Goal: Task Accomplishment & Management: Manage account settings

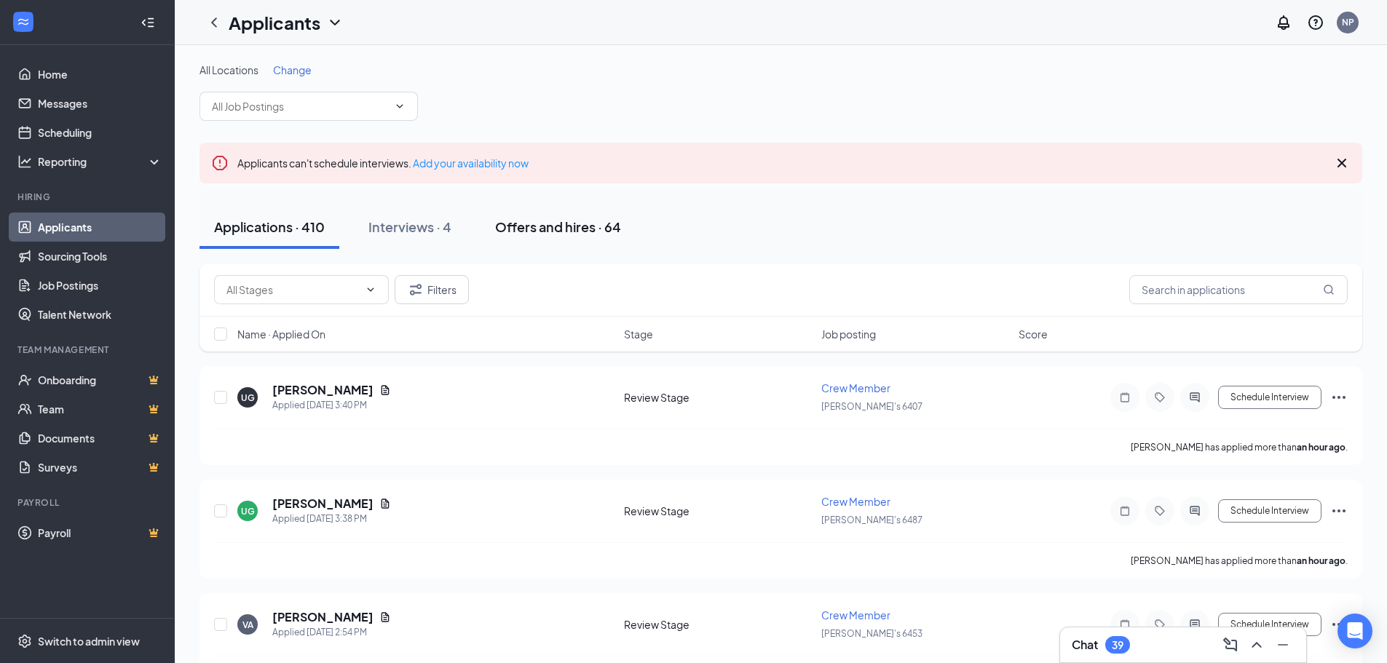
click at [543, 226] on div "Offers and hires · 64" at bounding box center [558, 227] width 126 height 18
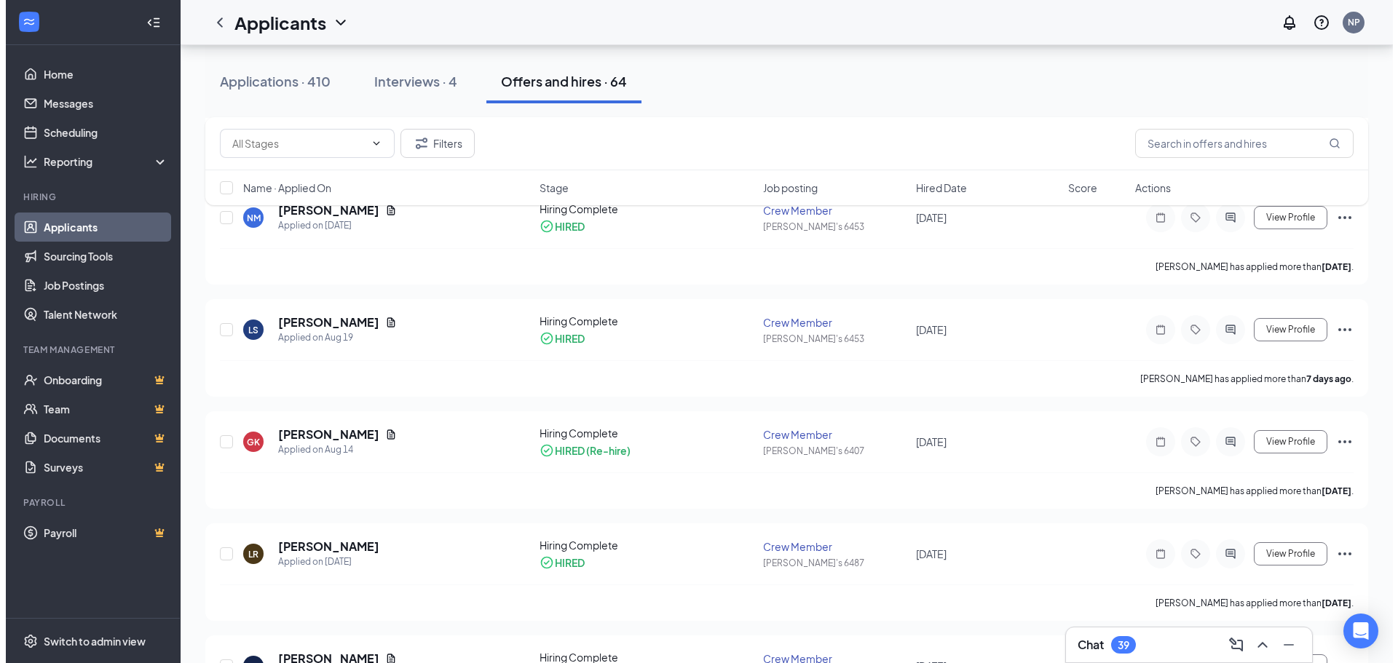
scroll to position [218, 0]
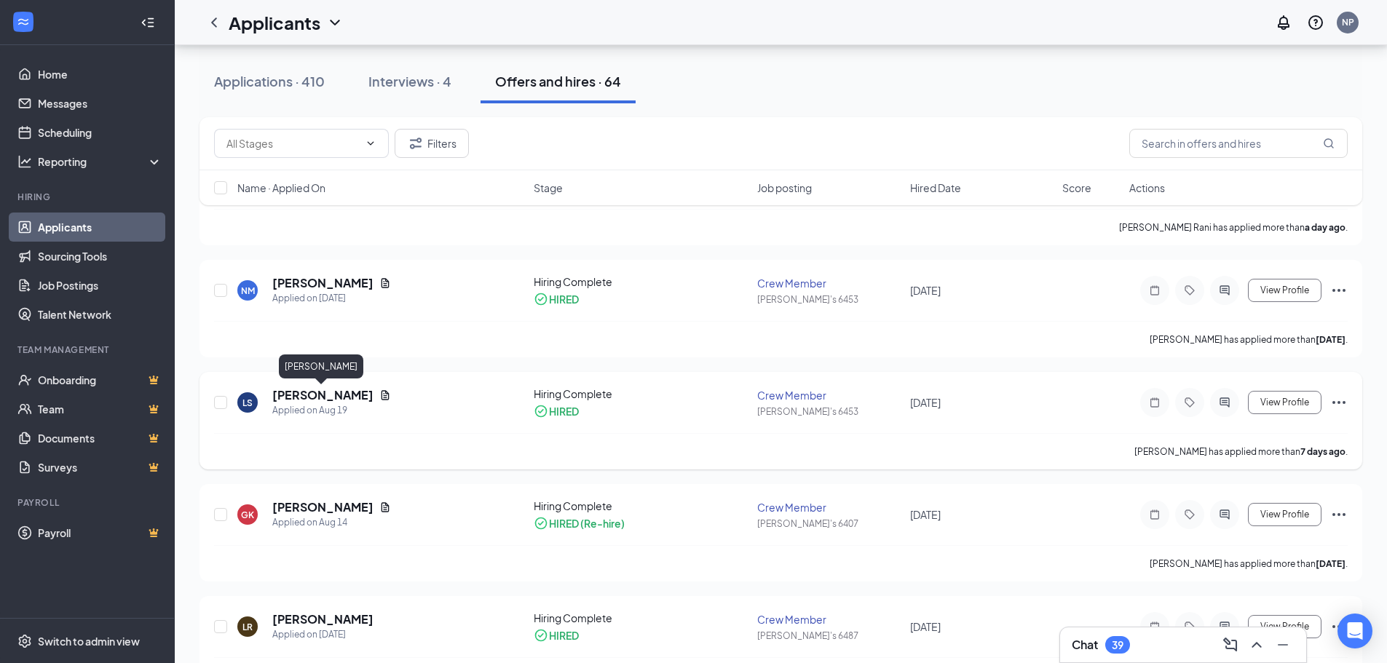
click at [331, 400] on h5 "[PERSON_NAME]" at bounding box center [322, 395] width 101 height 16
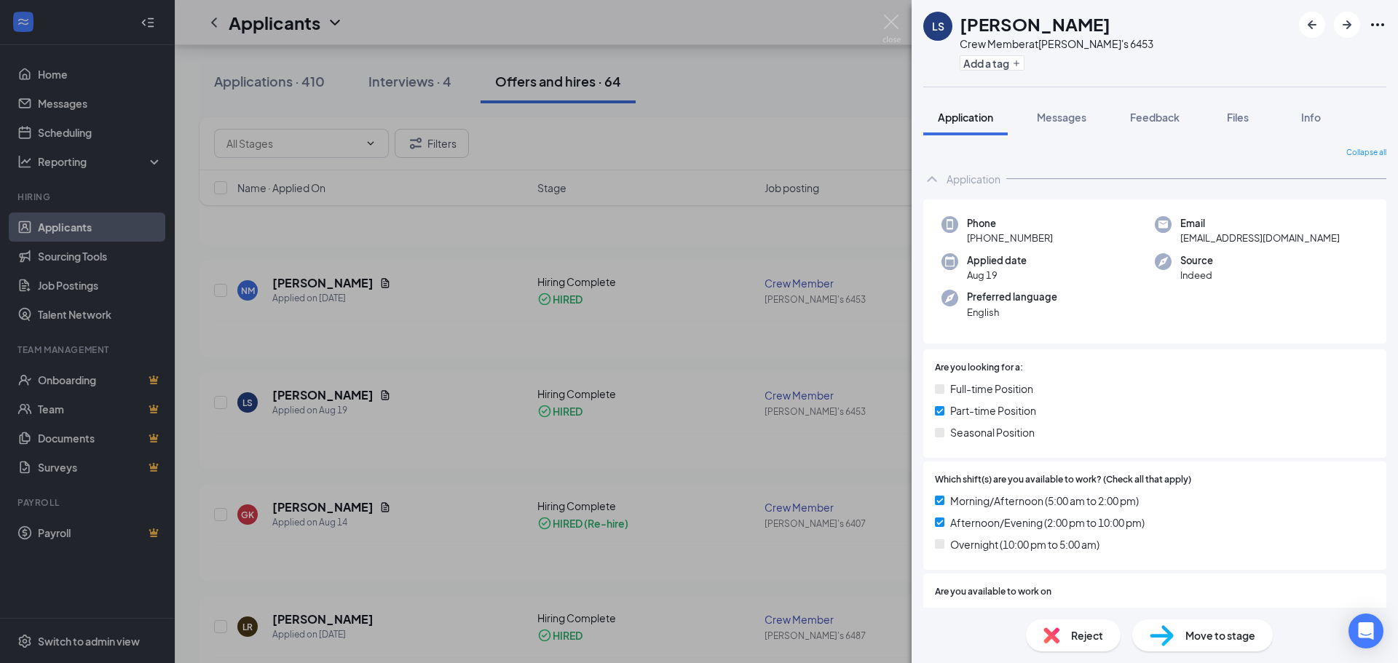
click at [1202, 642] on span "Move to stage" at bounding box center [1221, 636] width 70 height 16
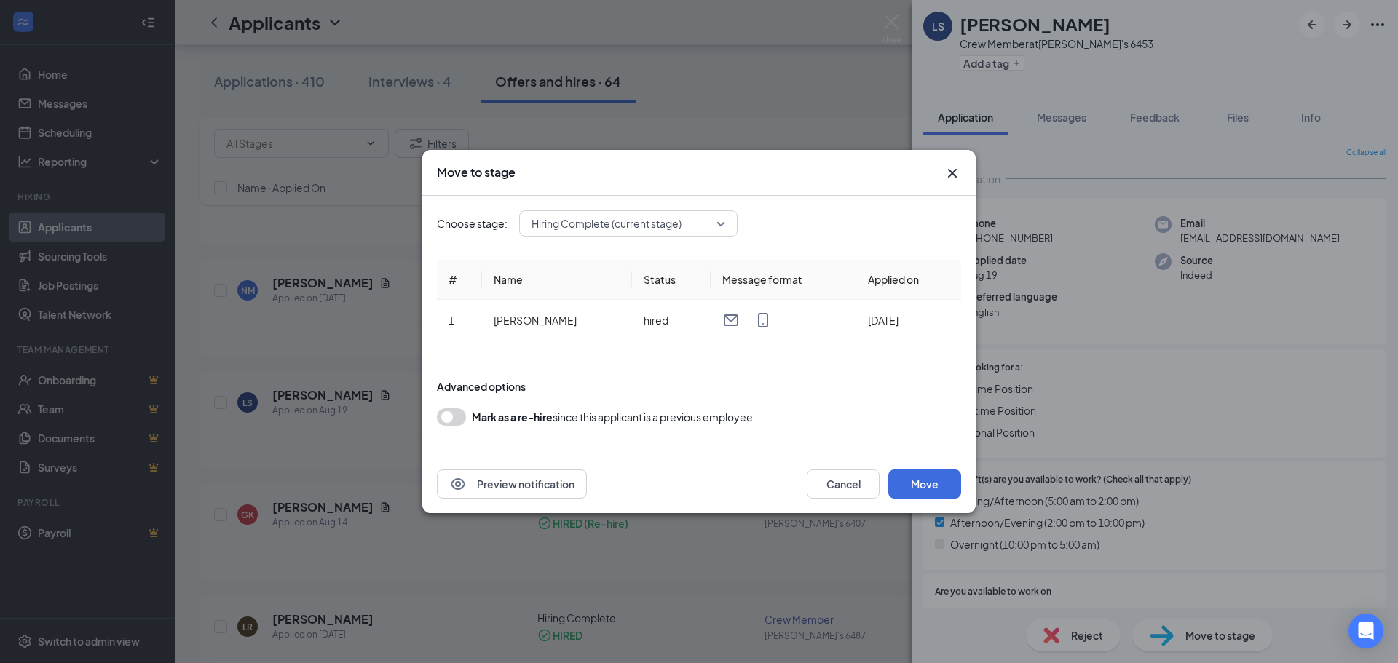
click at [953, 178] on icon "Cross" at bounding box center [952, 173] width 17 height 17
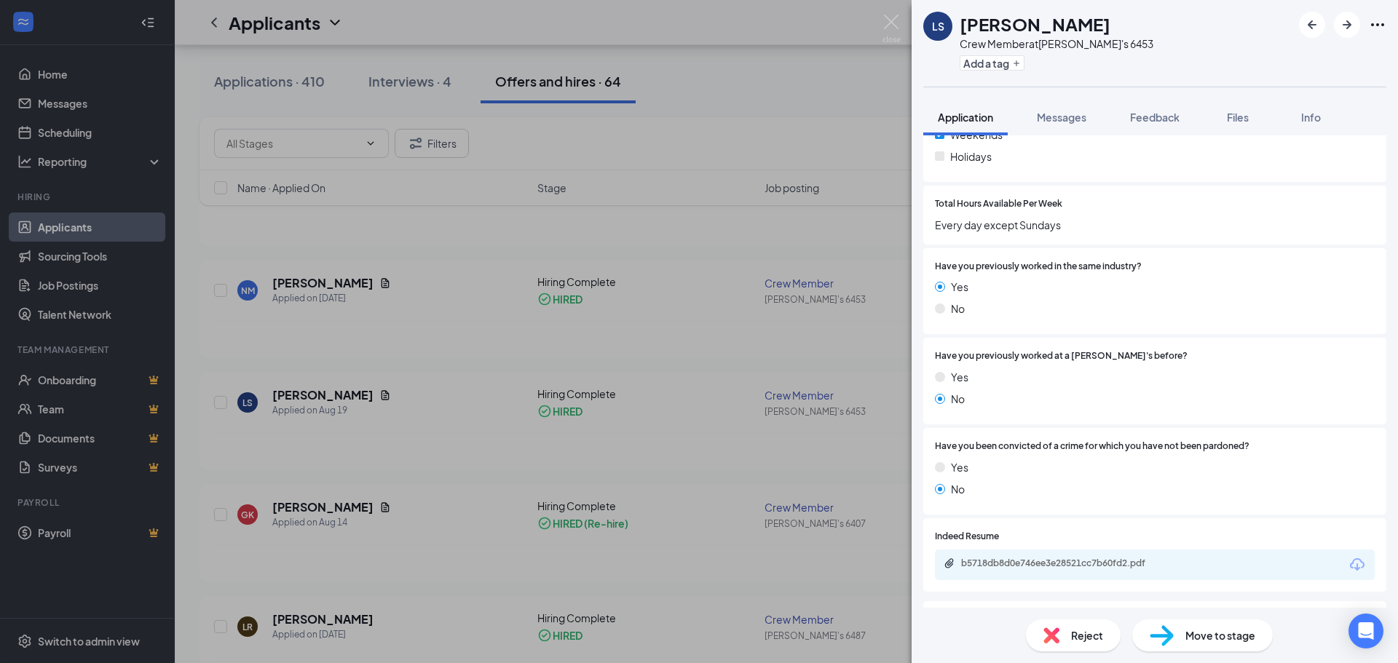
scroll to position [218, 0]
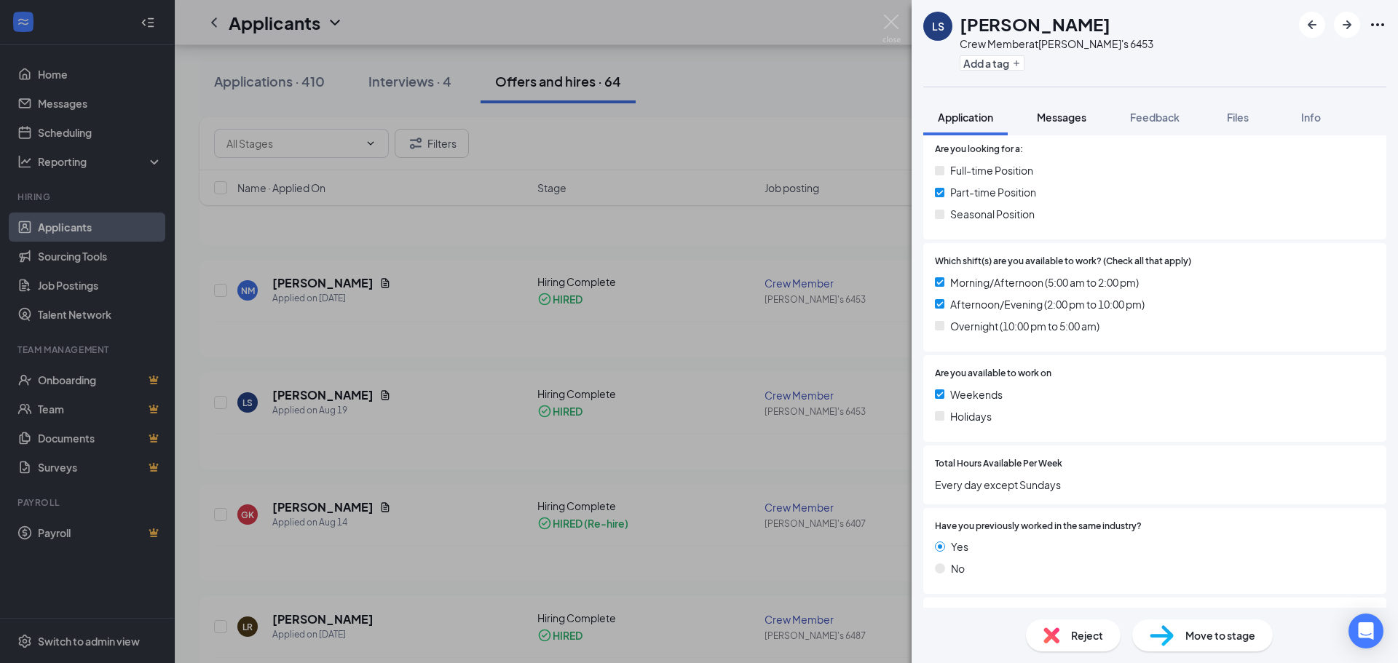
click at [1059, 109] on button "Messages" at bounding box center [1062, 117] width 79 height 36
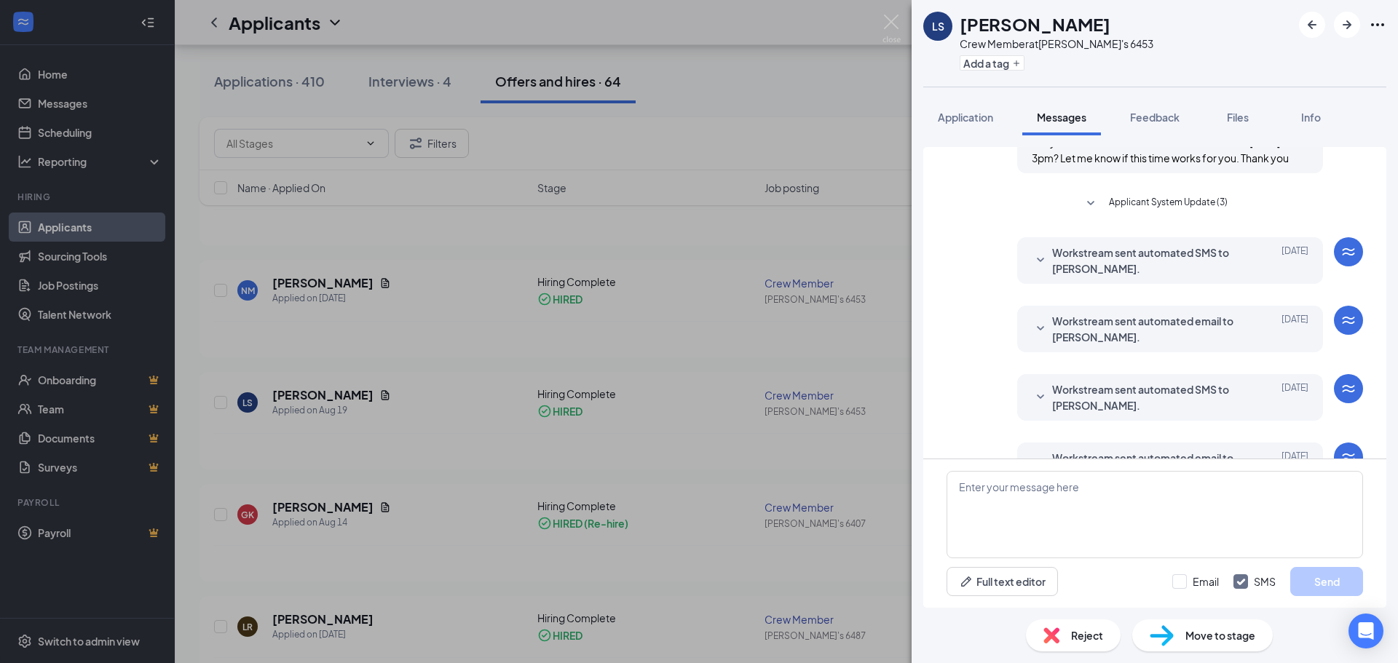
scroll to position [402, 0]
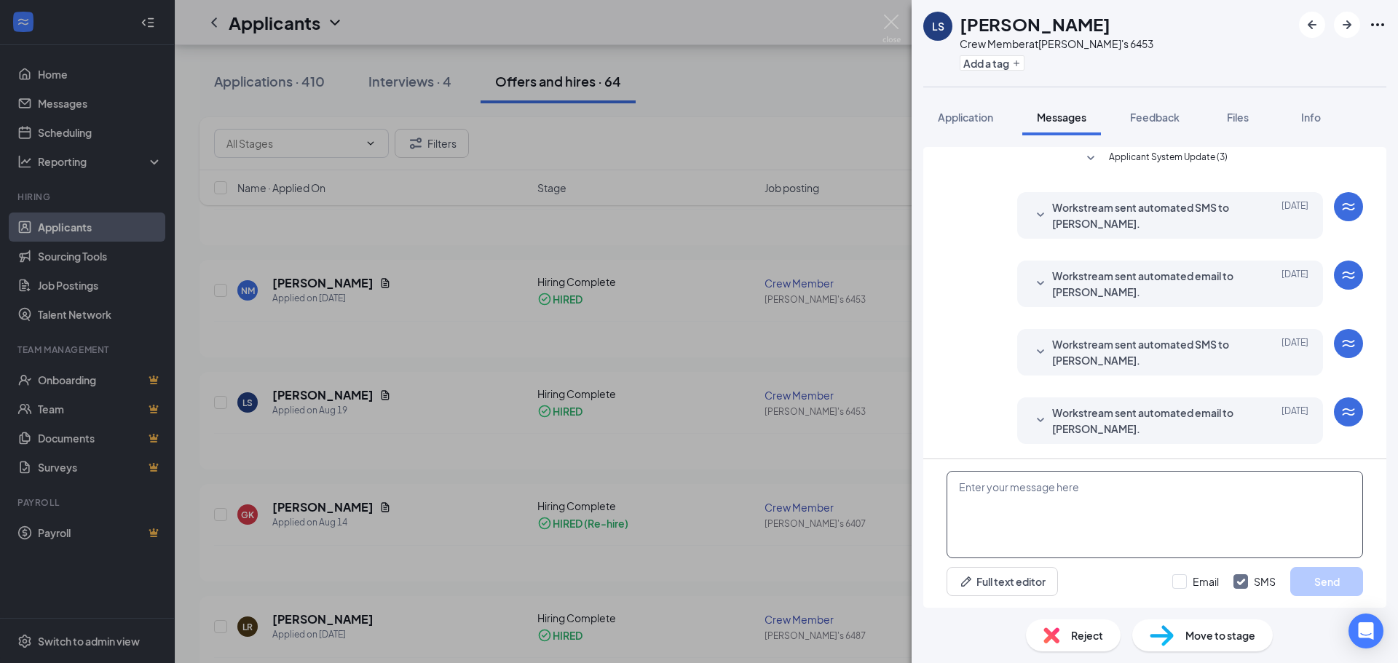
click at [1116, 493] on textarea at bounding box center [1155, 514] width 417 height 87
type textarea "hi"
click at [1179, 582] on input "Email" at bounding box center [1196, 582] width 47 height 15
checkbox input "true"
click at [1336, 582] on button "Send" at bounding box center [1327, 581] width 73 height 29
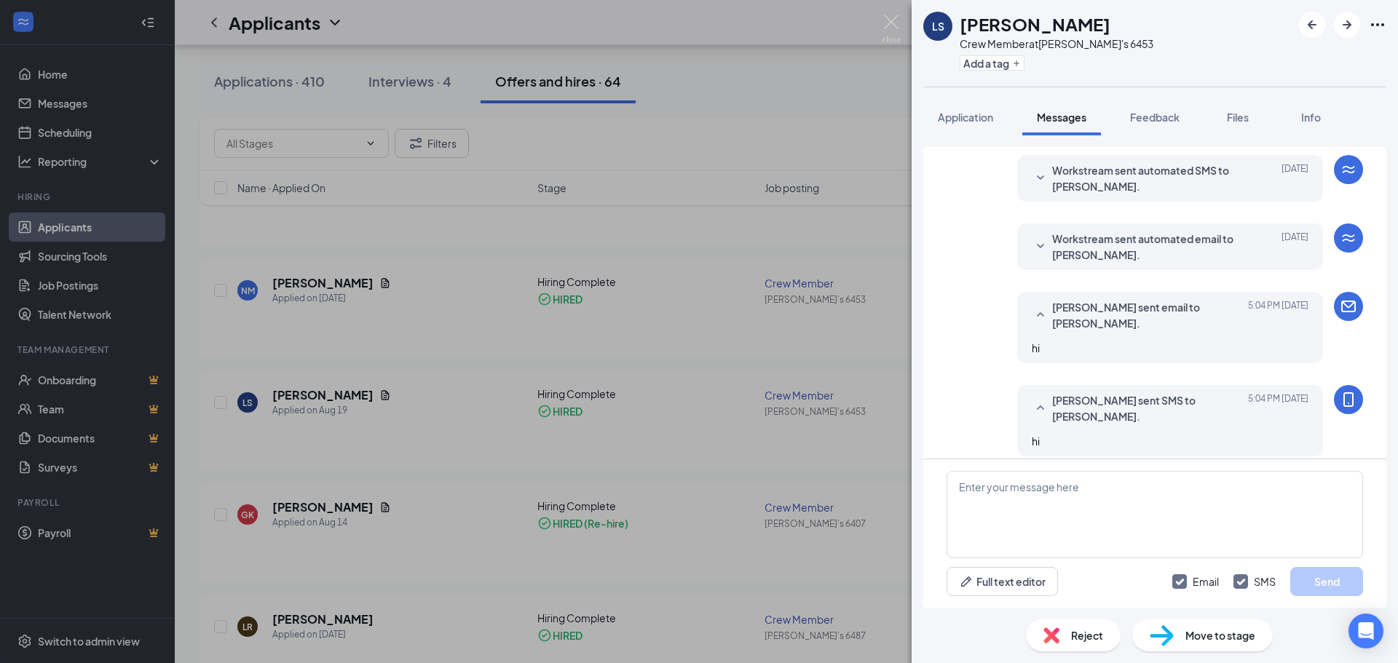
scroll to position [588, 0]
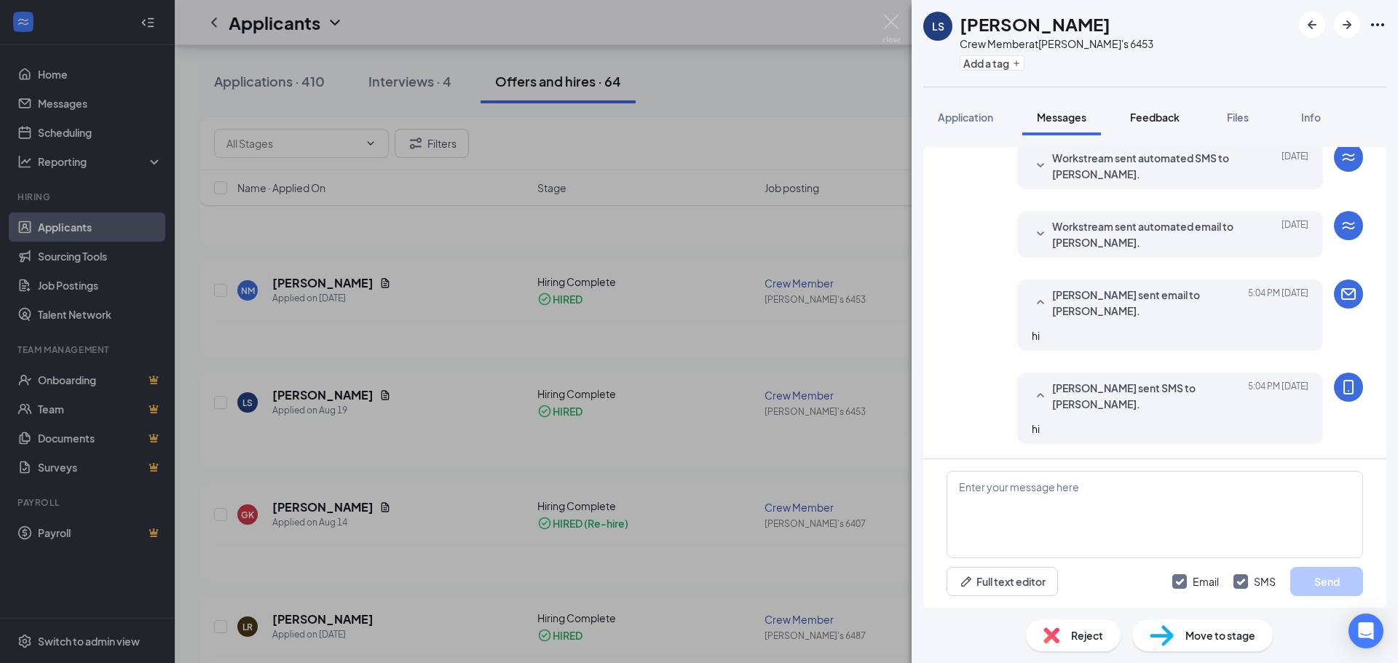
click at [1186, 125] on button "Feedback" at bounding box center [1155, 117] width 79 height 36
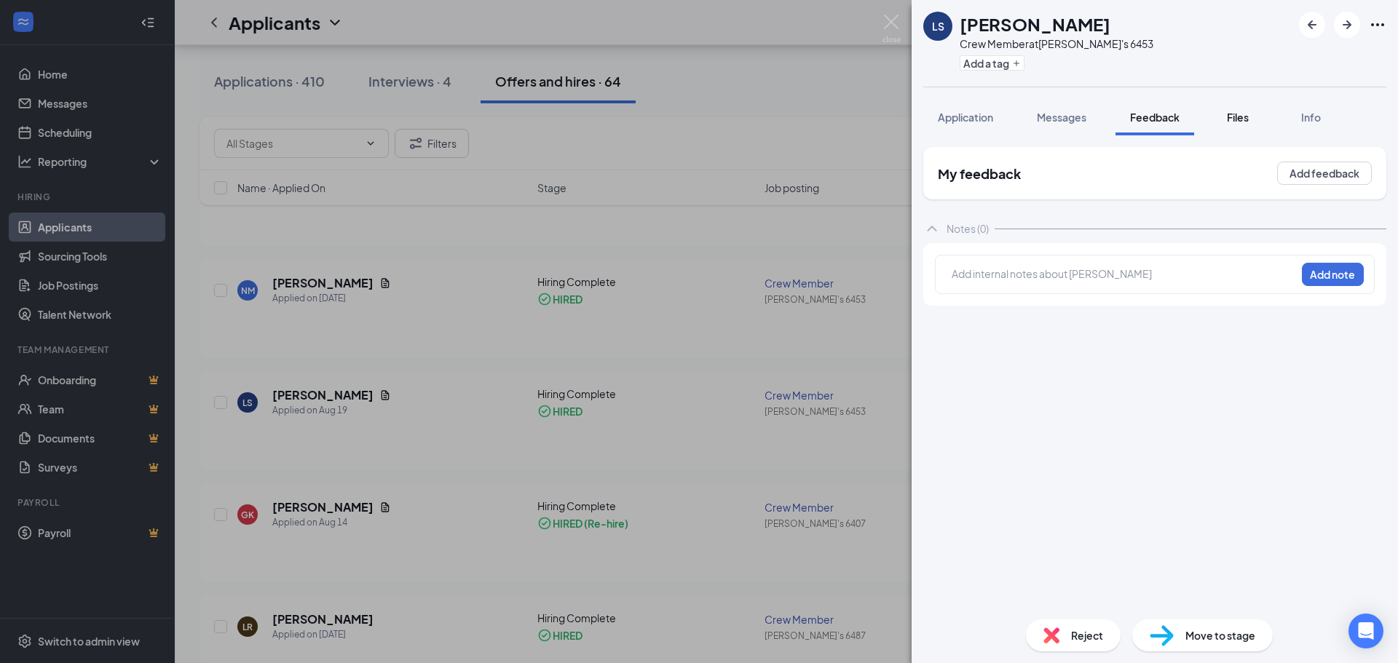
click at [1233, 124] on button "Files" at bounding box center [1238, 117] width 58 height 36
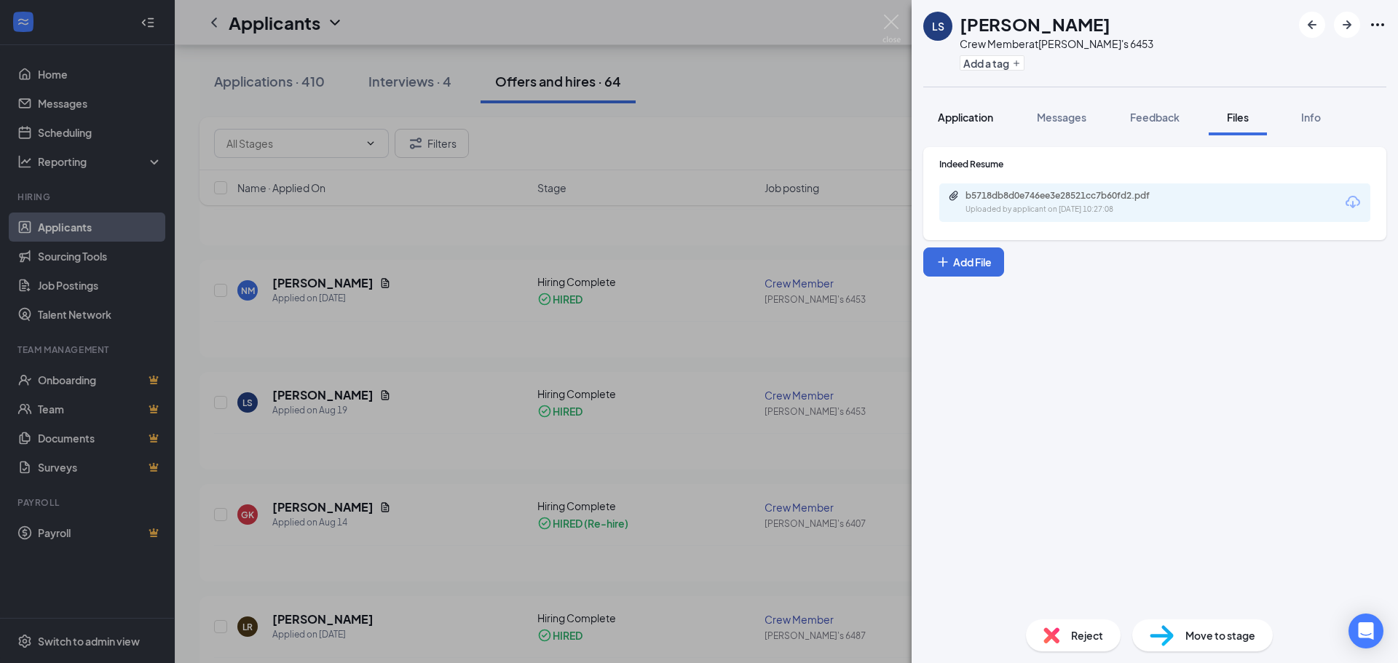
click at [979, 119] on span "Application" at bounding box center [965, 117] width 55 height 13
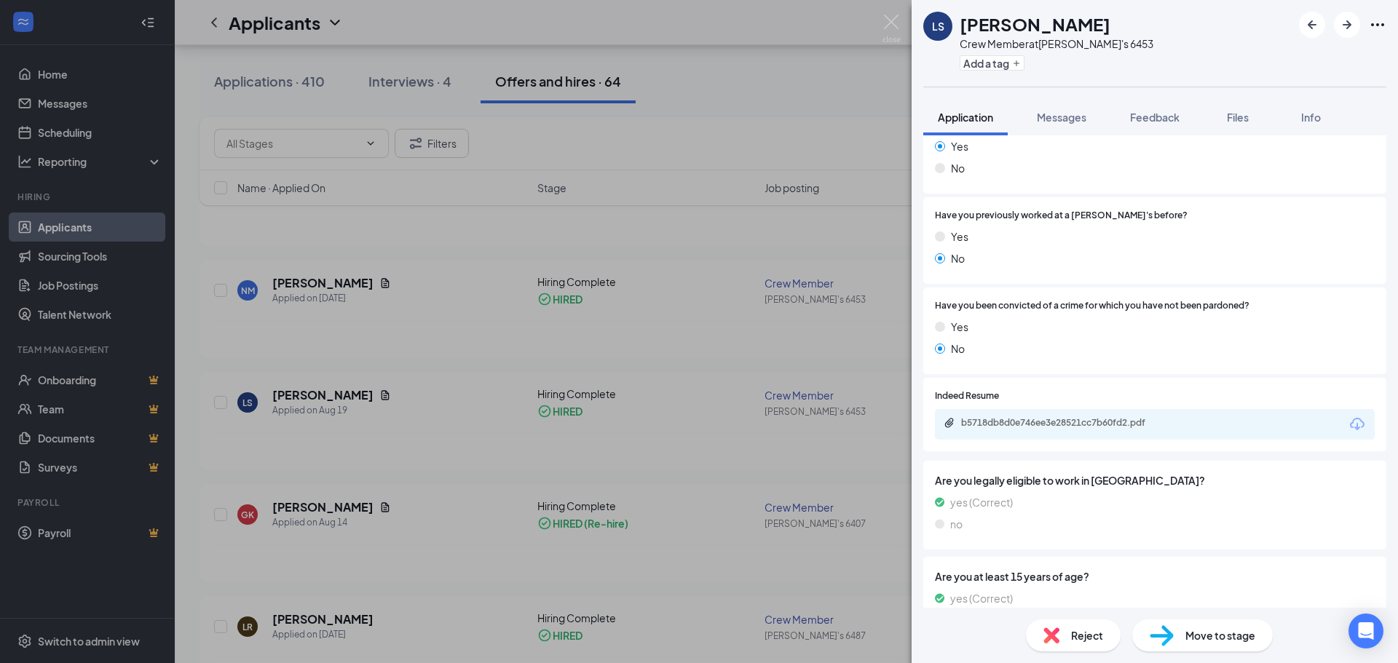
scroll to position [661, 0]
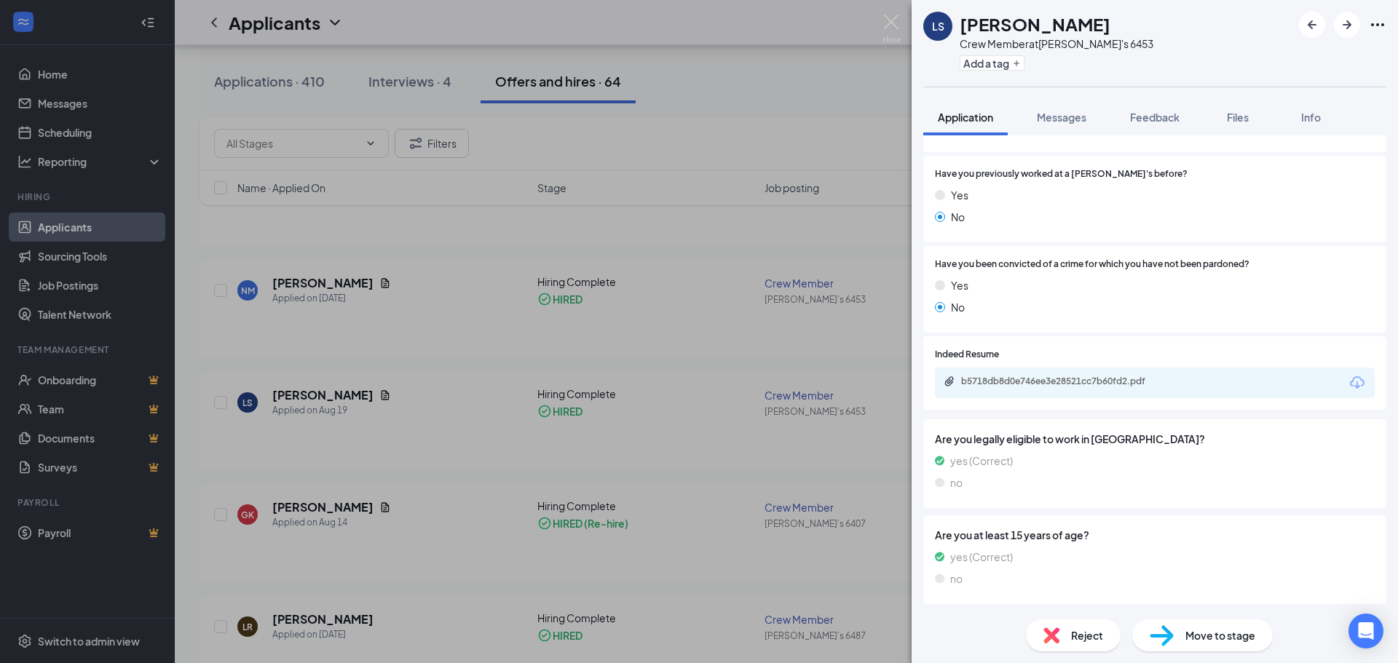
click at [1196, 632] on span "Move to stage" at bounding box center [1221, 636] width 70 height 16
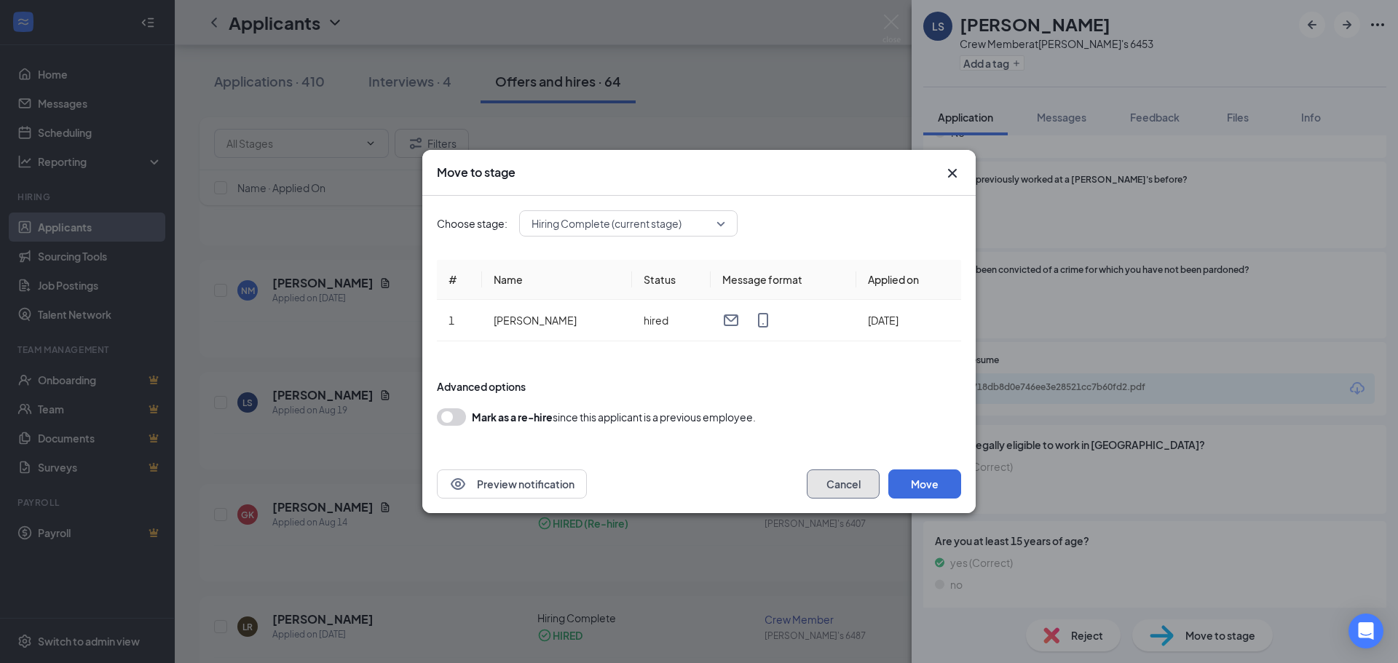
click at [859, 489] on button "Cancel" at bounding box center [843, 484] width 73 height 29
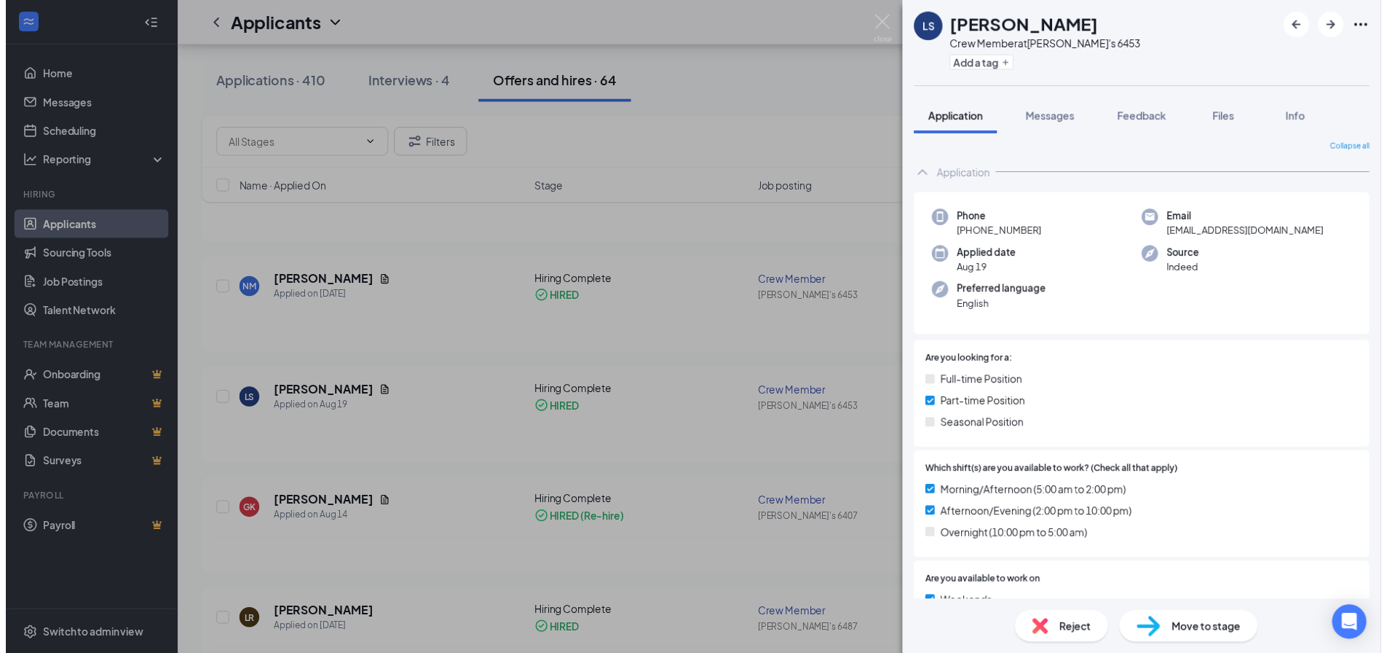
scroll to position [0, 0]
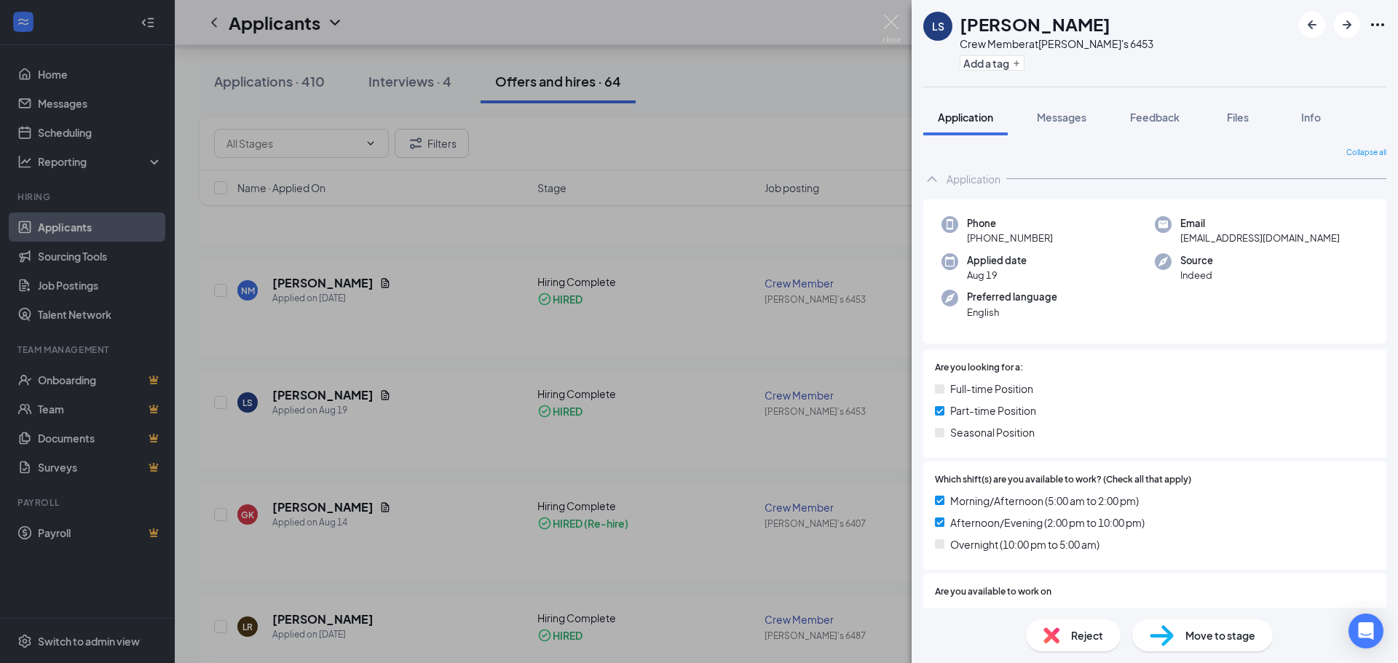
click at [798, 139] on div "LS [PERSON_NAME] Crew Member at [PERSON_NAME]'s 6453 Add a tag Application Mess…" at bounding box center [699, 331] width 1398 height 663
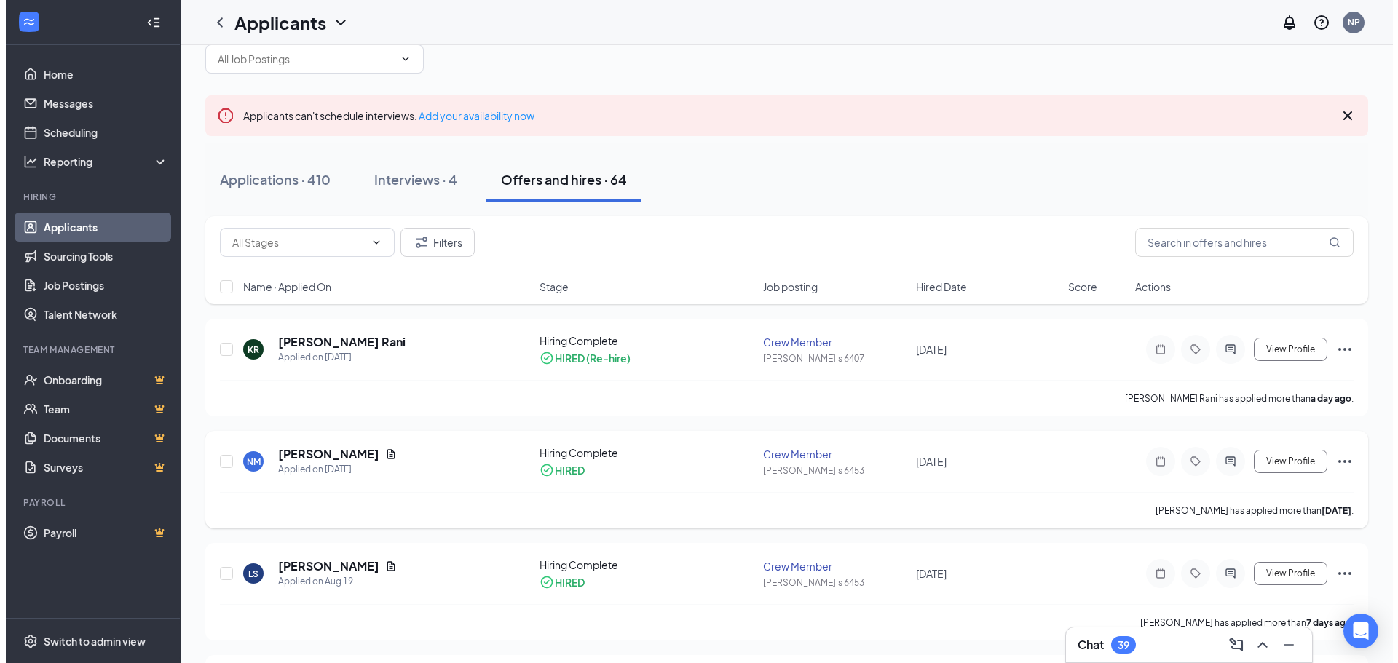
scroll to position [73, 0]
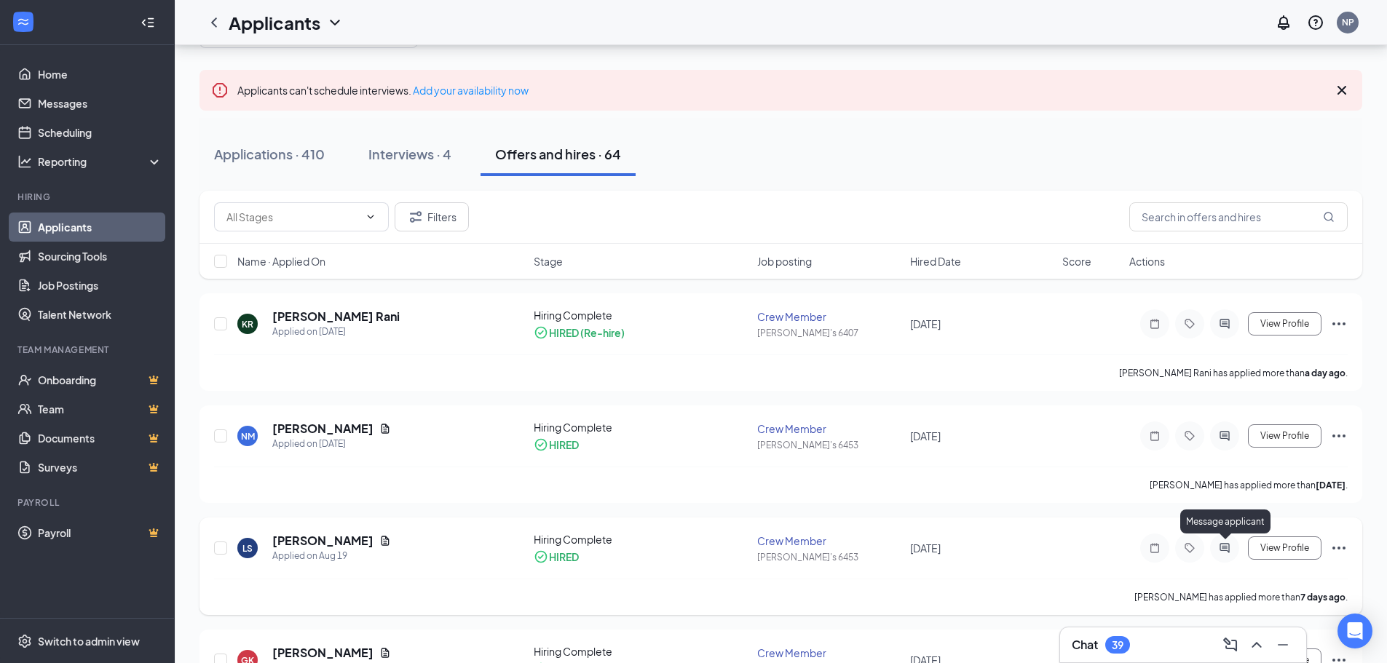
click at [1224, 546] on icon "ActiveChat" at bounding box center [1224, 547] width 9 height 9
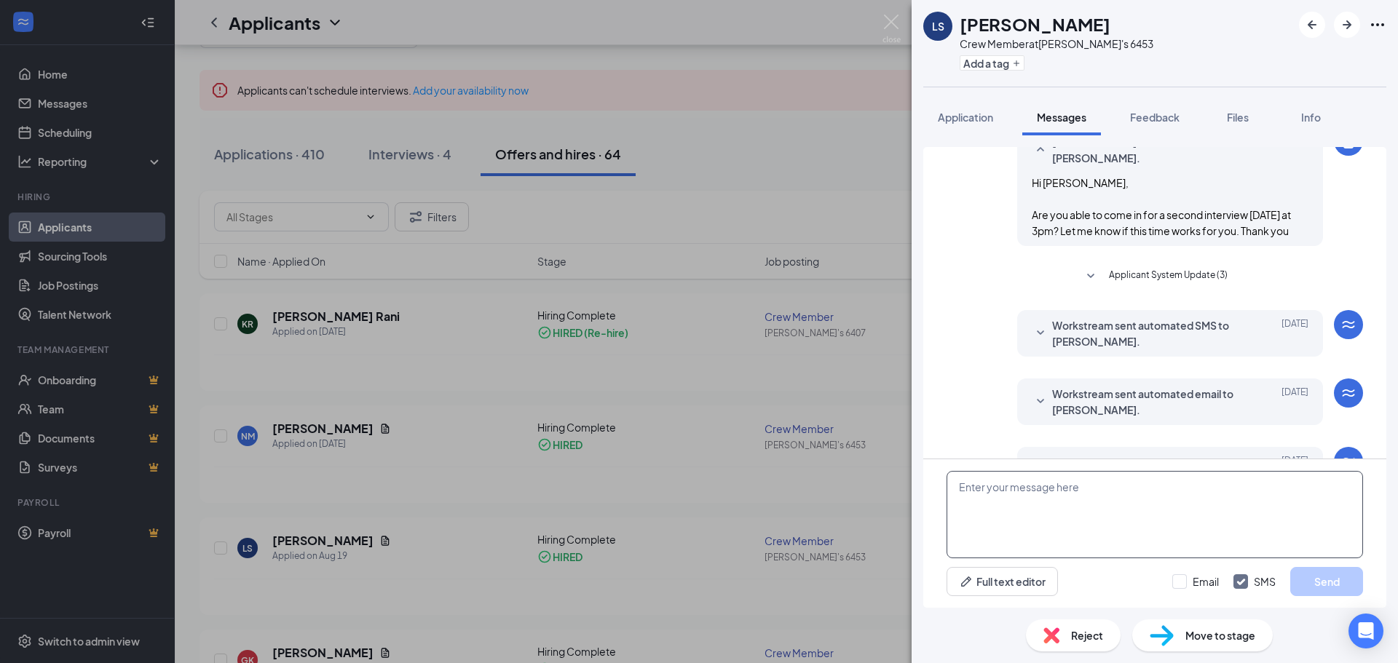
scroll to position [379, 0]
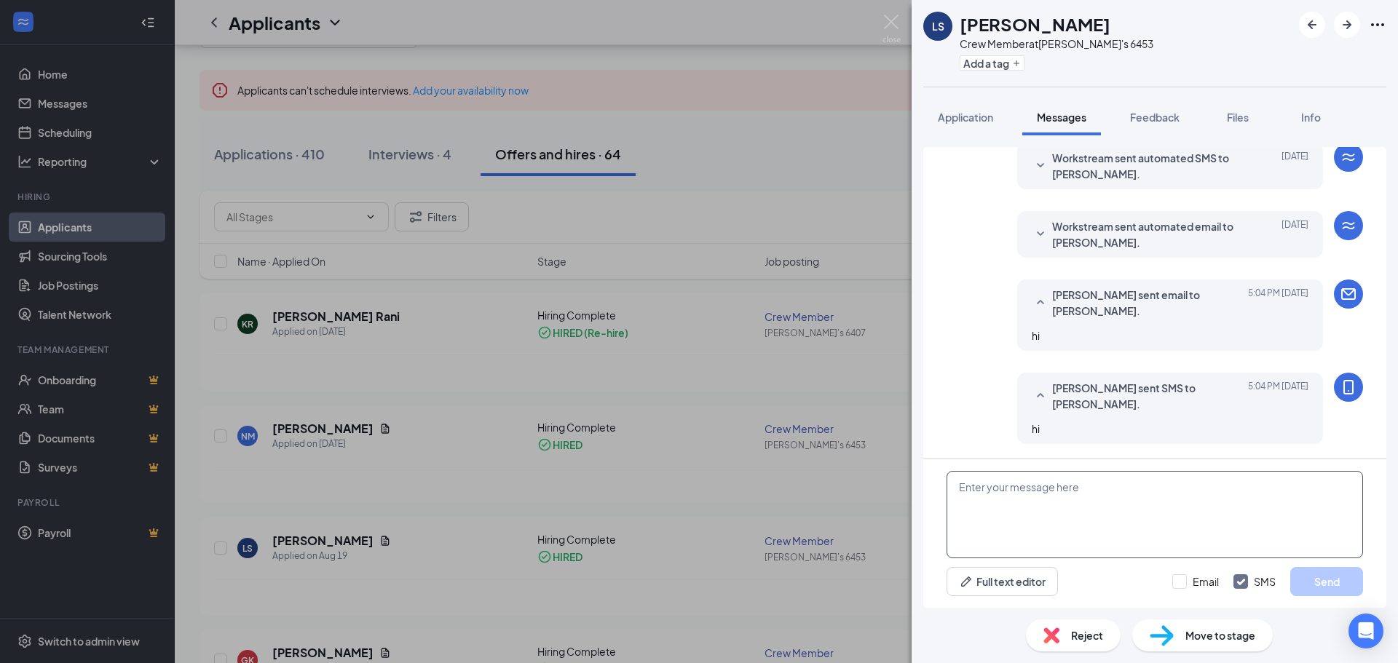
paste textarea "[EMAIL_ADDRESS][DOMAIN_NAME]"
type textarea "[EMAIL_ADDRESS][DOMAIN_NAME]"
click at [1188, 575] on input "Email" at bounding box center [1196, 582] width 47 height 15
checkbox input "true"
click at [1322, 580] on button "Send" at bounding box center [1327, 581] width 73 height 29
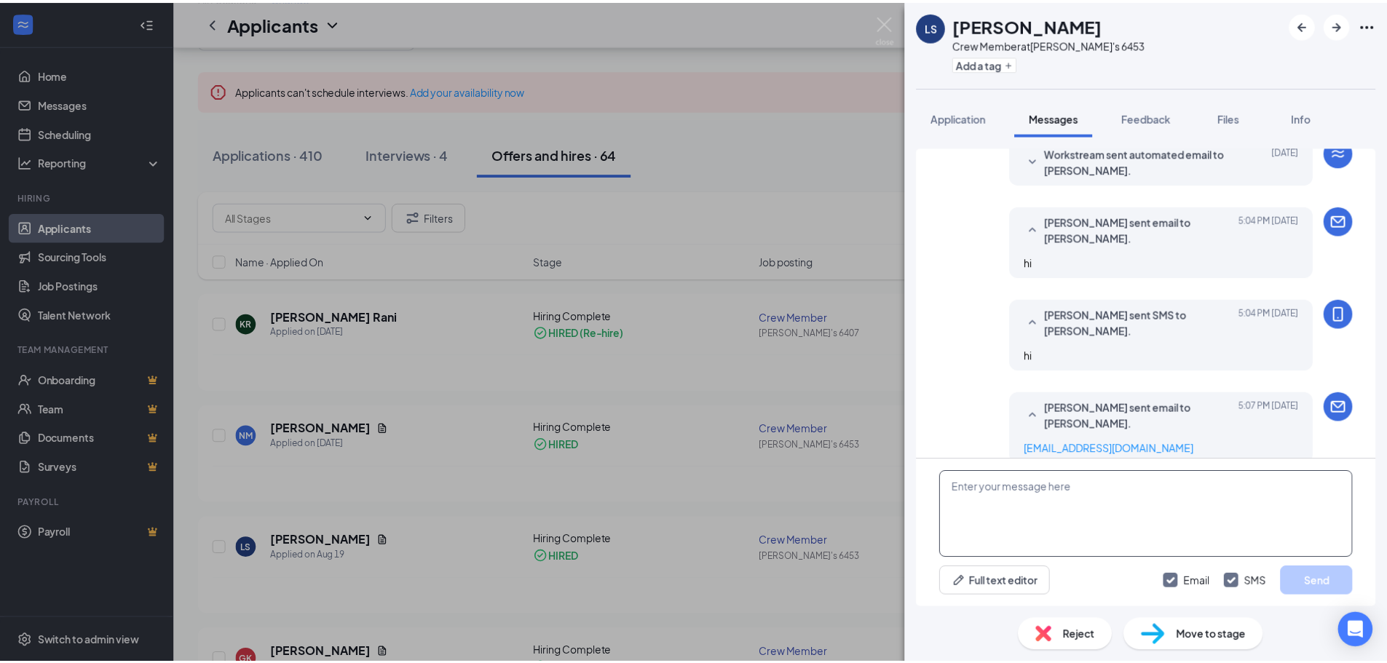
scroll to position [565, 0]
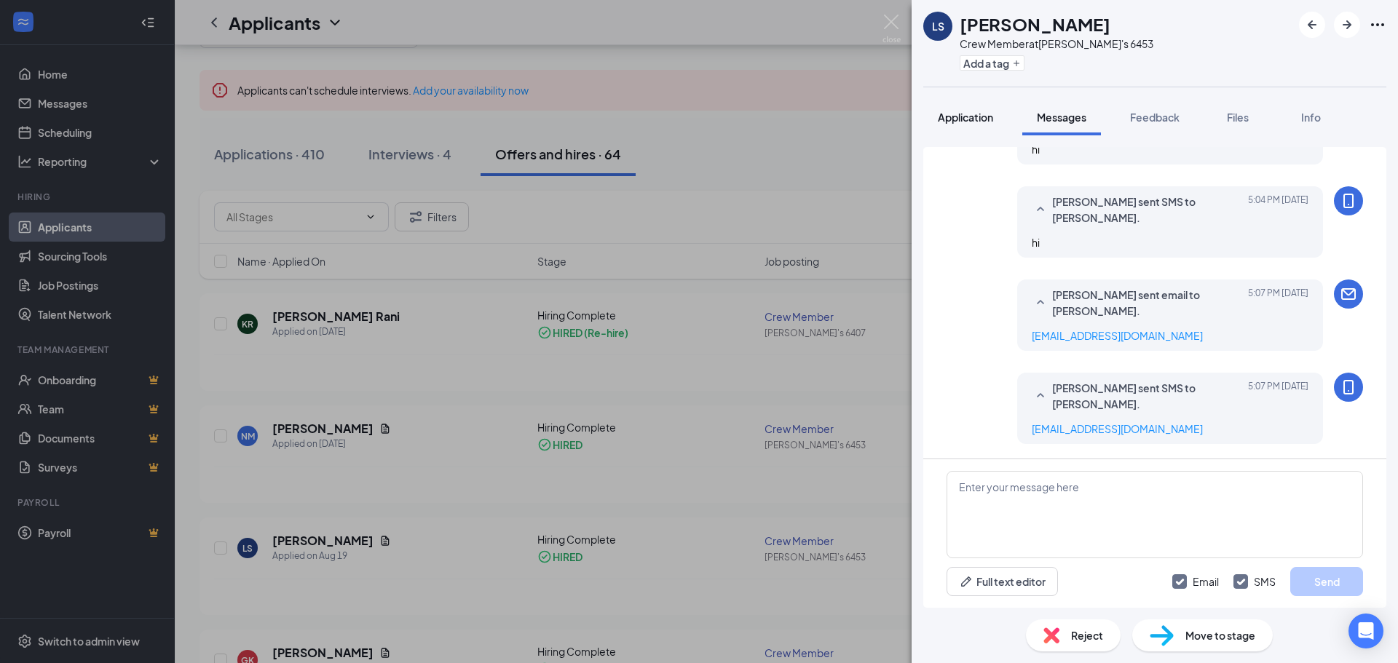
click at [961, 122] on span "Application" at bounding box center [965, 117] width 55 height 13
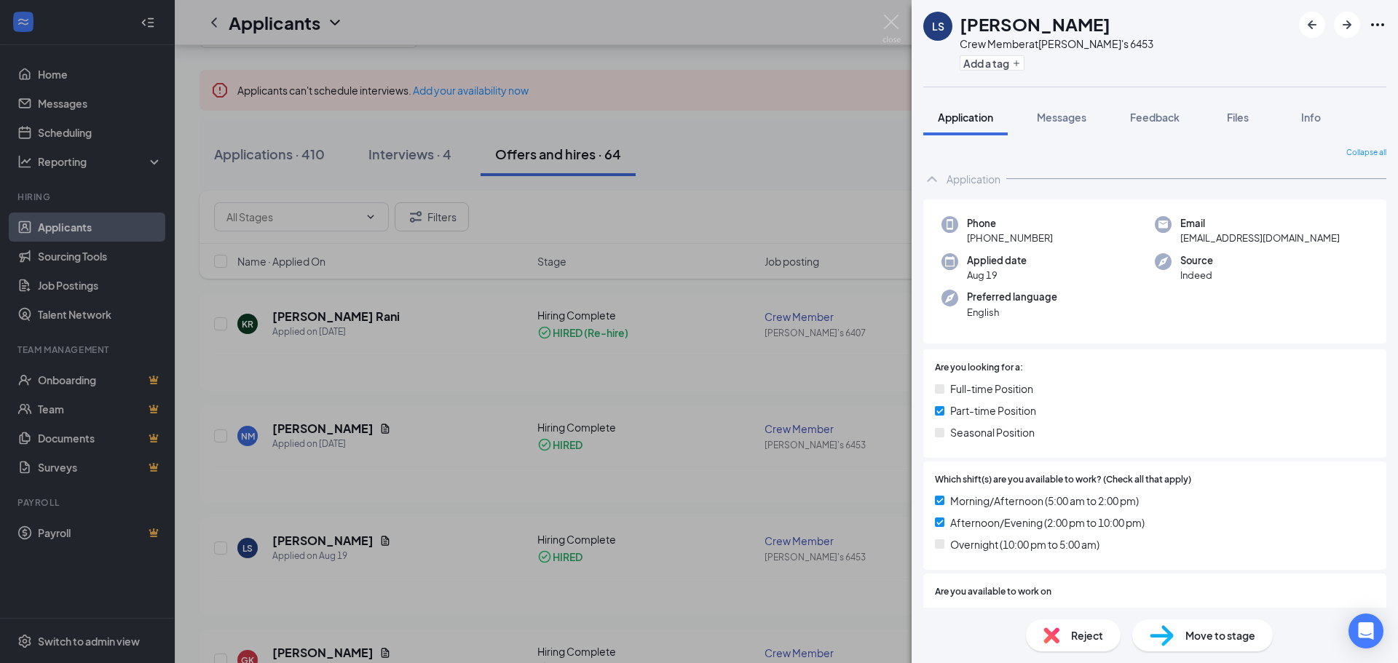
click at [748, 240] on div "LS [PERSON_NAME] Crew Member at [PERSON_NAME]'s 6453 Add a tag Application Mess…" at bounding box center [699, 331] width 1398 height 663
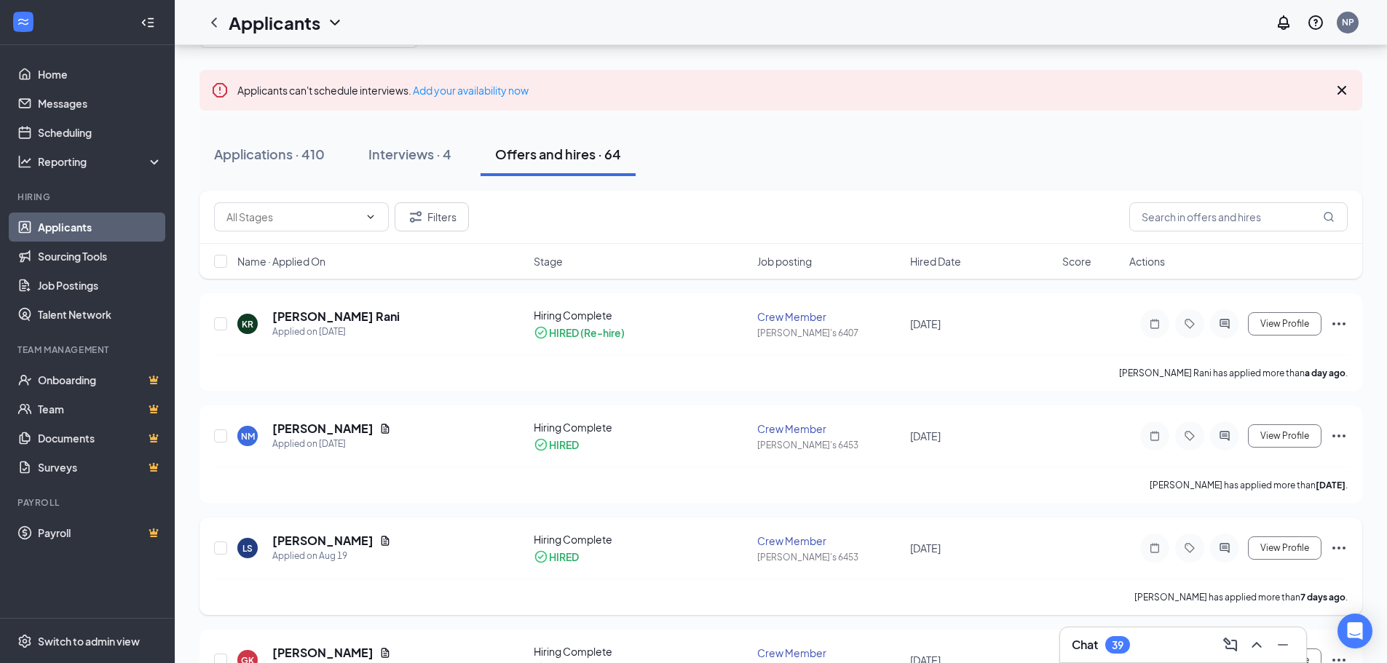
click at [1331, 546] on icon "Ellipses" at bounding box center [1339, 548] width 17 height 17
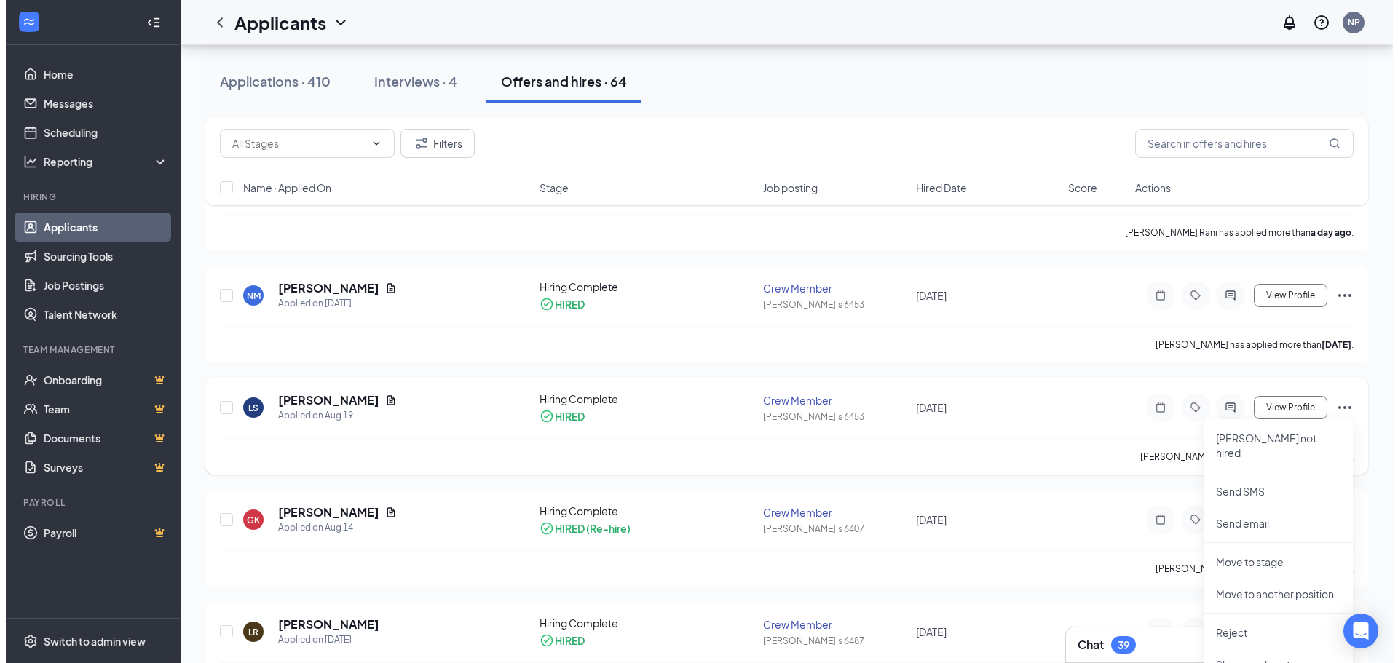
scroll to position [218, 0]
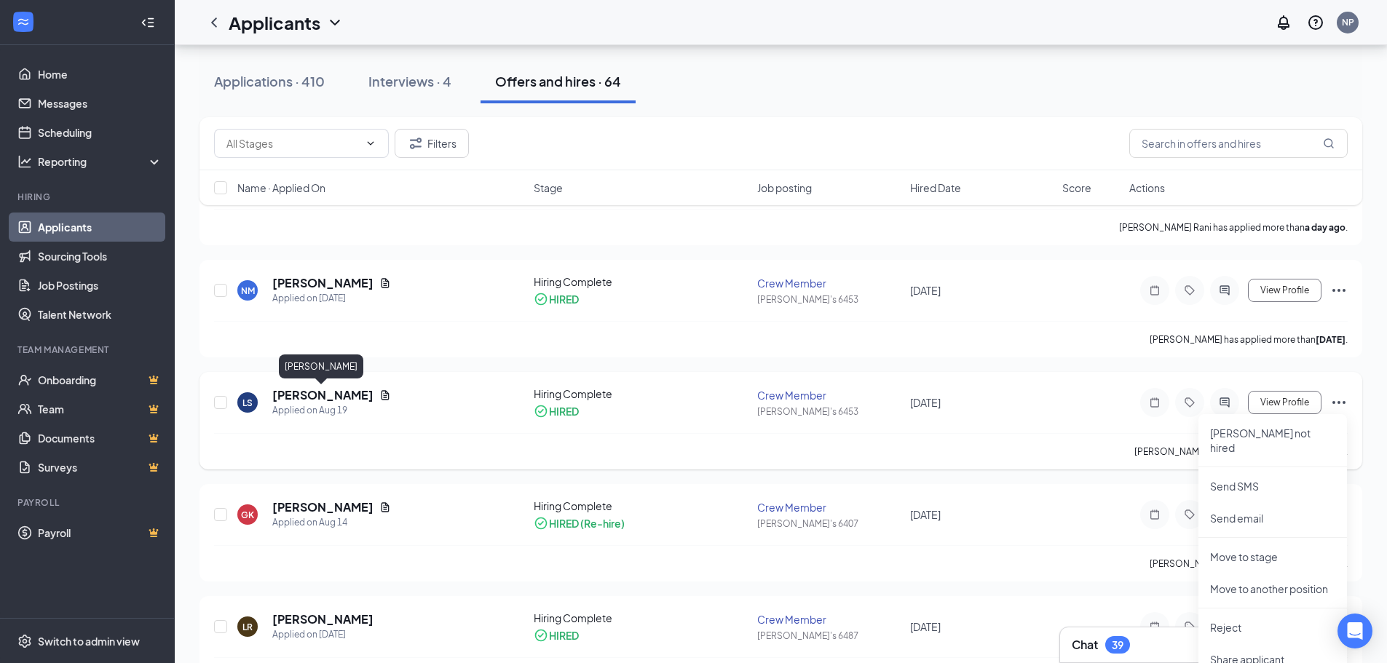
click at [334, 394] on h5 "[PERSON_NAME]" at bounding box center [322, 395] width 101 height 16
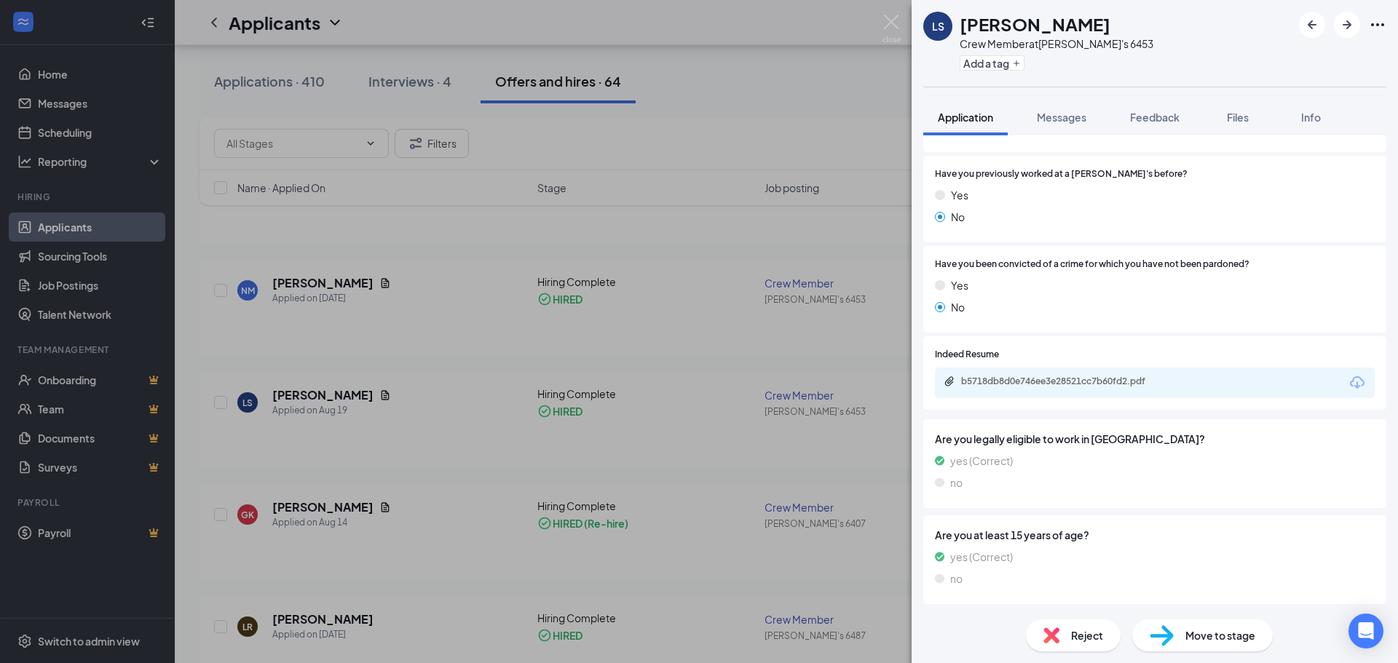
click at [1216, 635] on span "Move to stage" at bounding box center [1221, 636] width 70 height 16
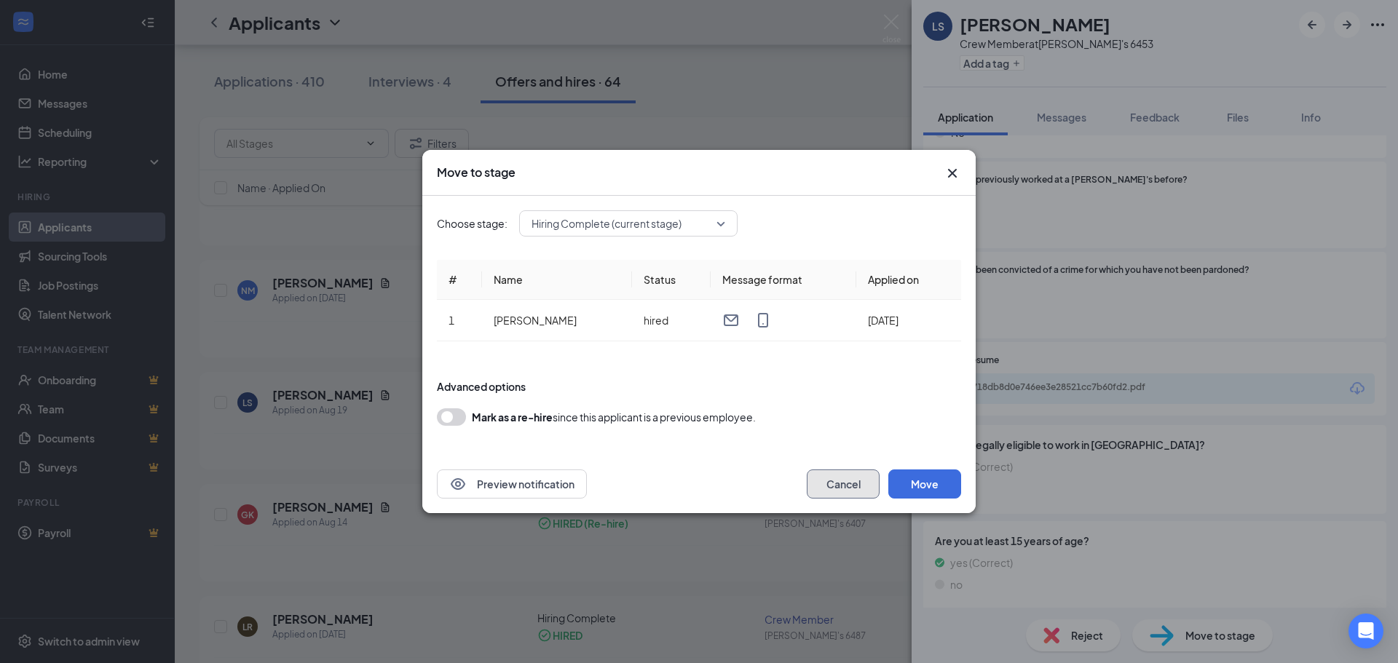
click at [839, 492] on button "Cancel" at bounding box center [843, 484] width 73 height 29
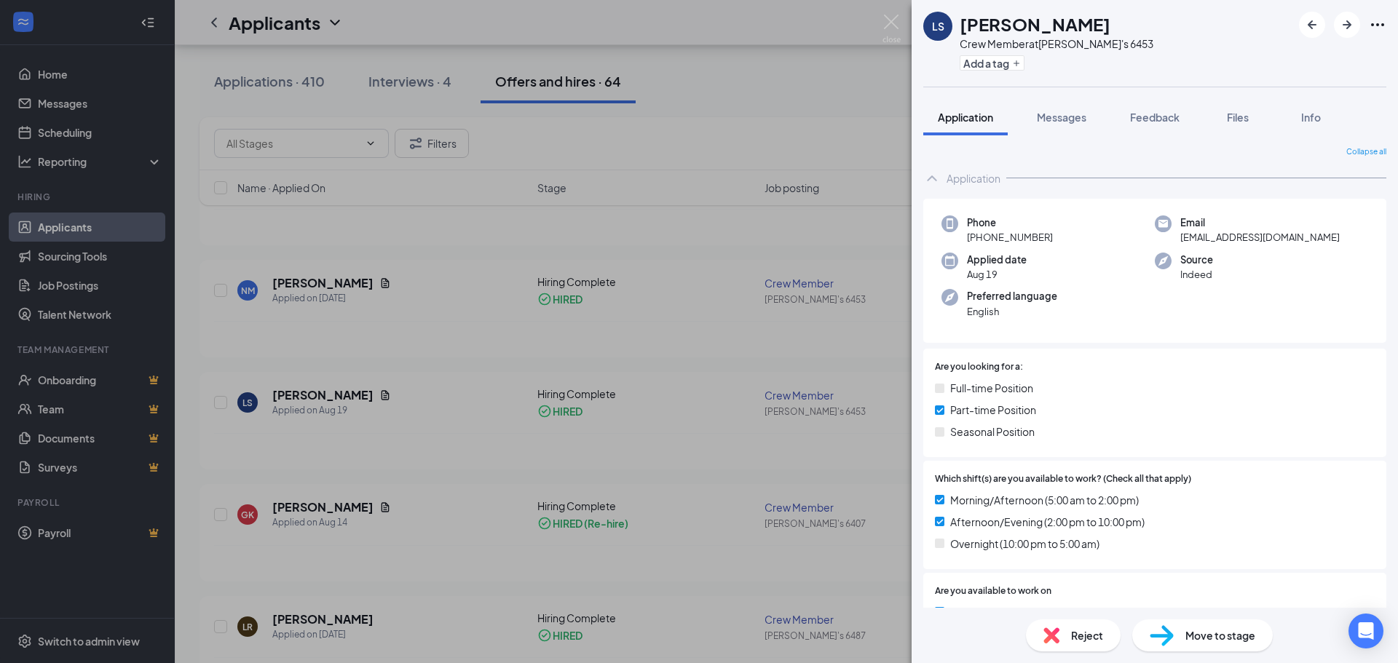
scroll to position [0, 0]
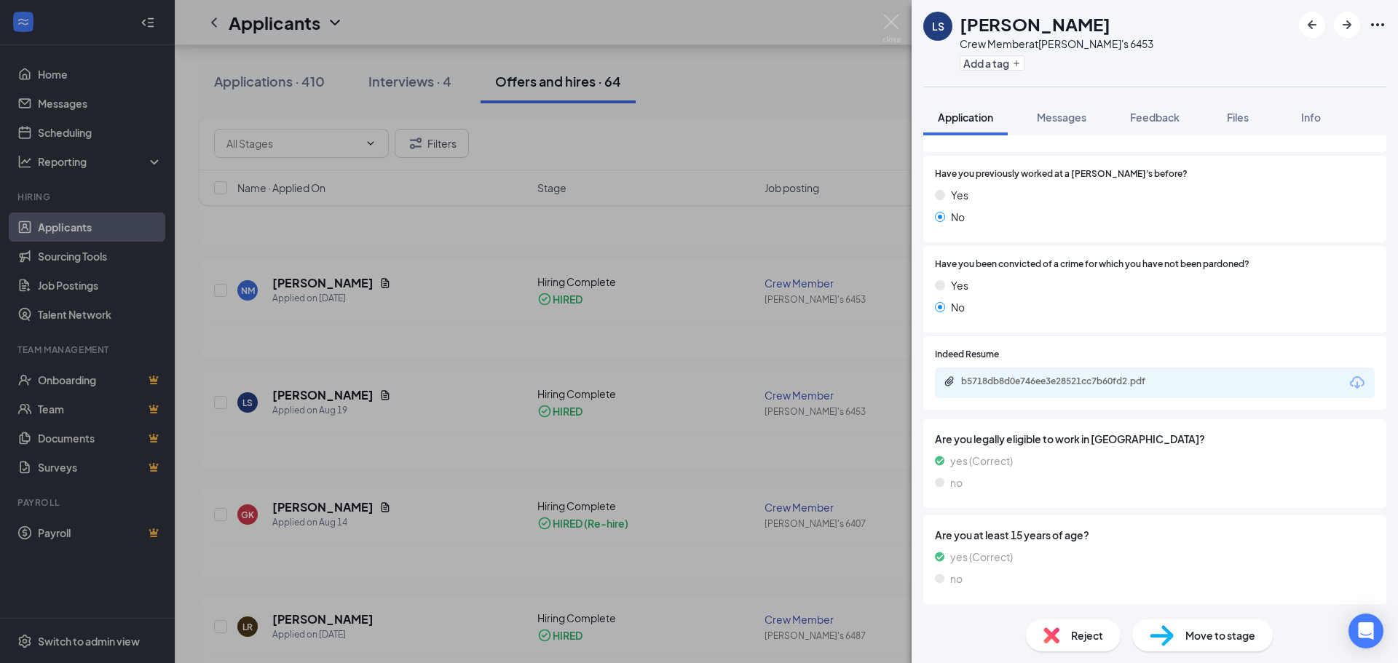
click at [1241, 637] on span "Move to stage" at bounding box center [1221, 636] width 70 height 16
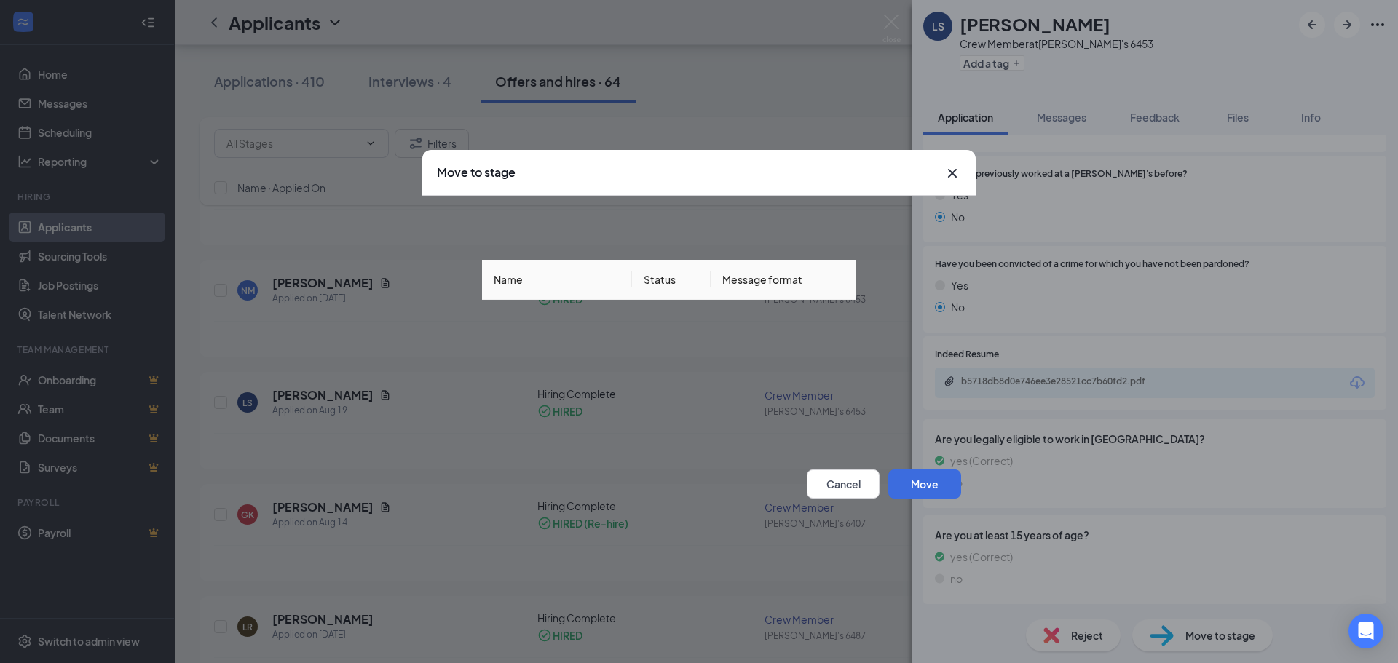
scroll to position [655, 0]
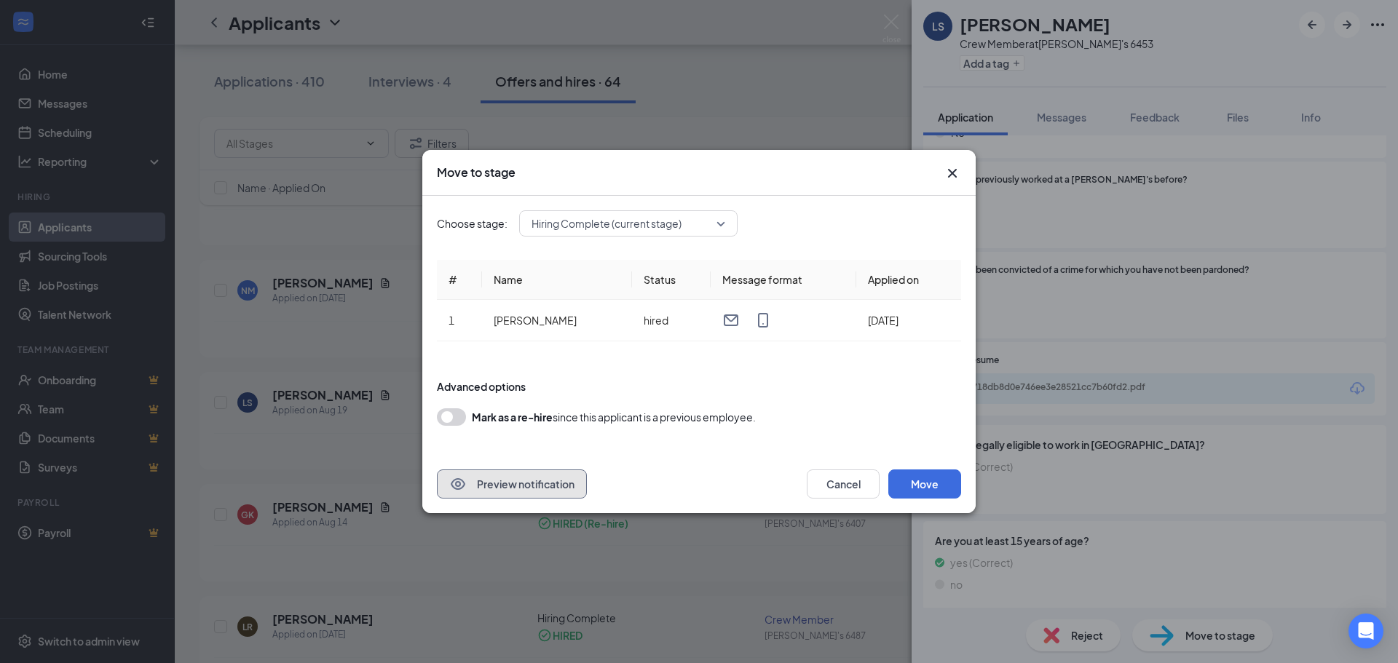
click at [539, 479] on button "Preview notification" at bounding box center [512, 484] width 150 height 29
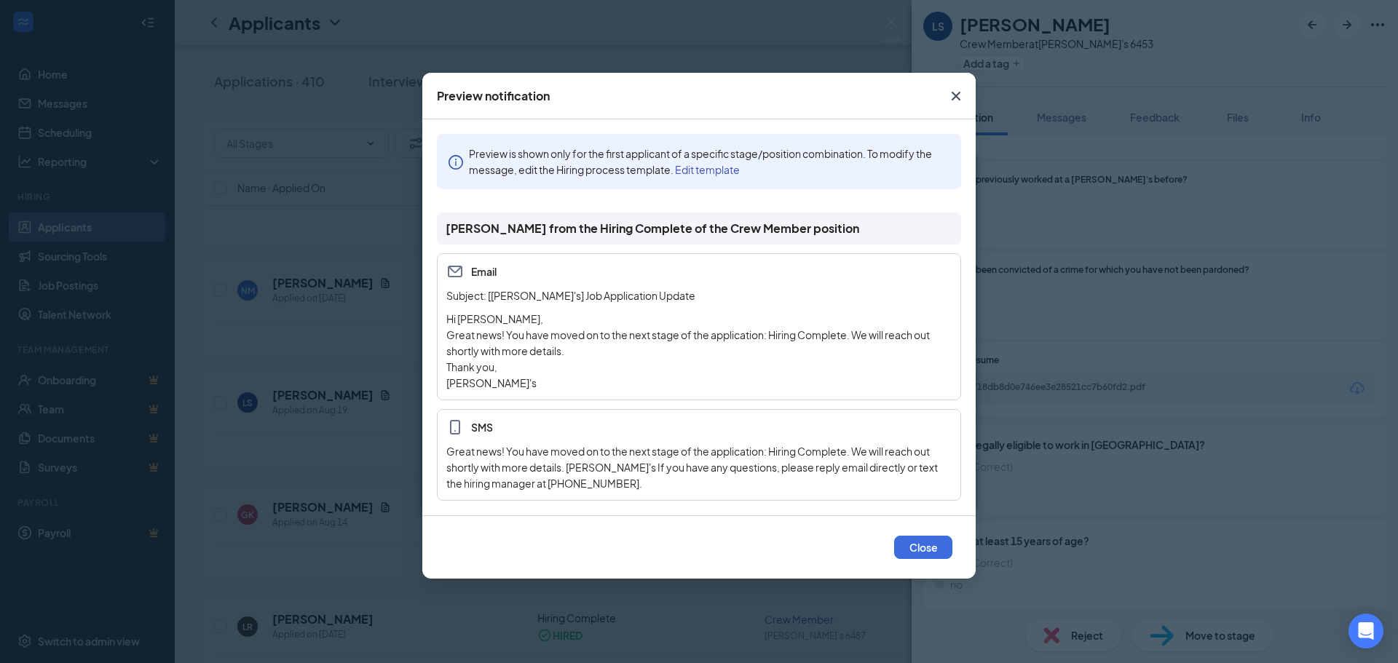
click at [961, 101] on icon "Cross" at bounding box center [955, 95] width 17 height 17
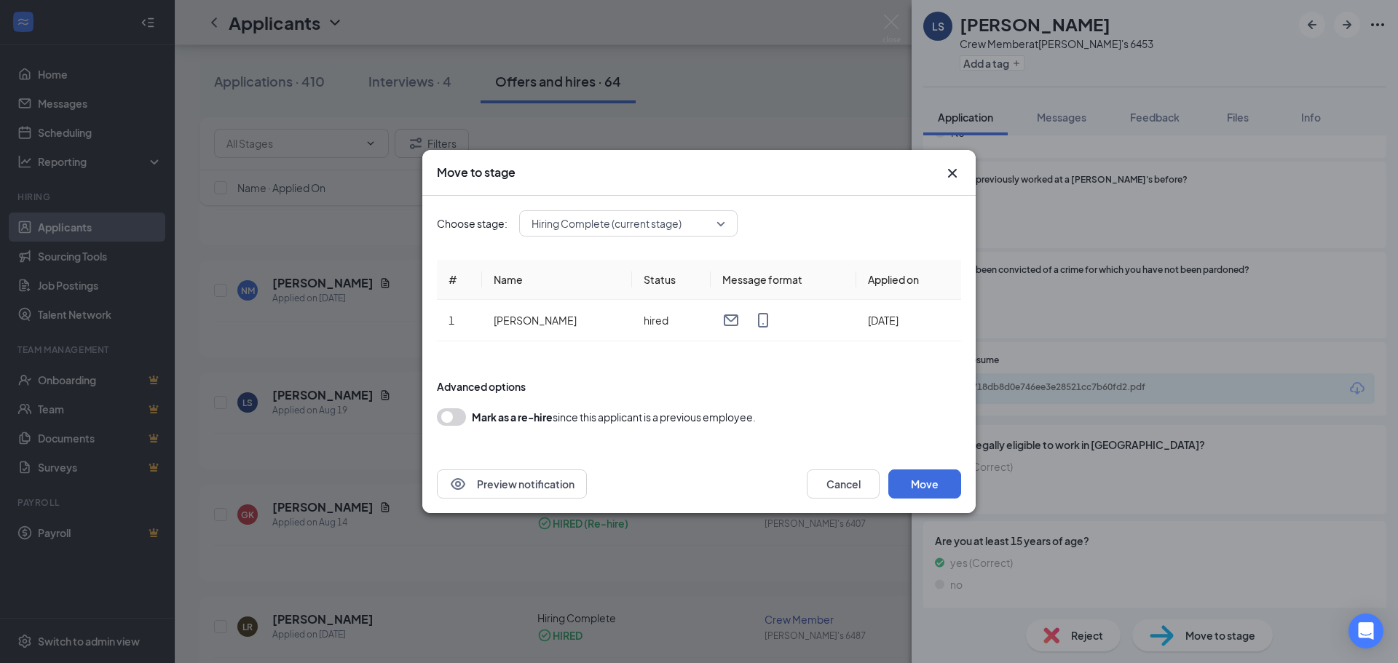
click at [953, 176] on icon "Cross" at bounding box center [952, 173] width 17 height 17
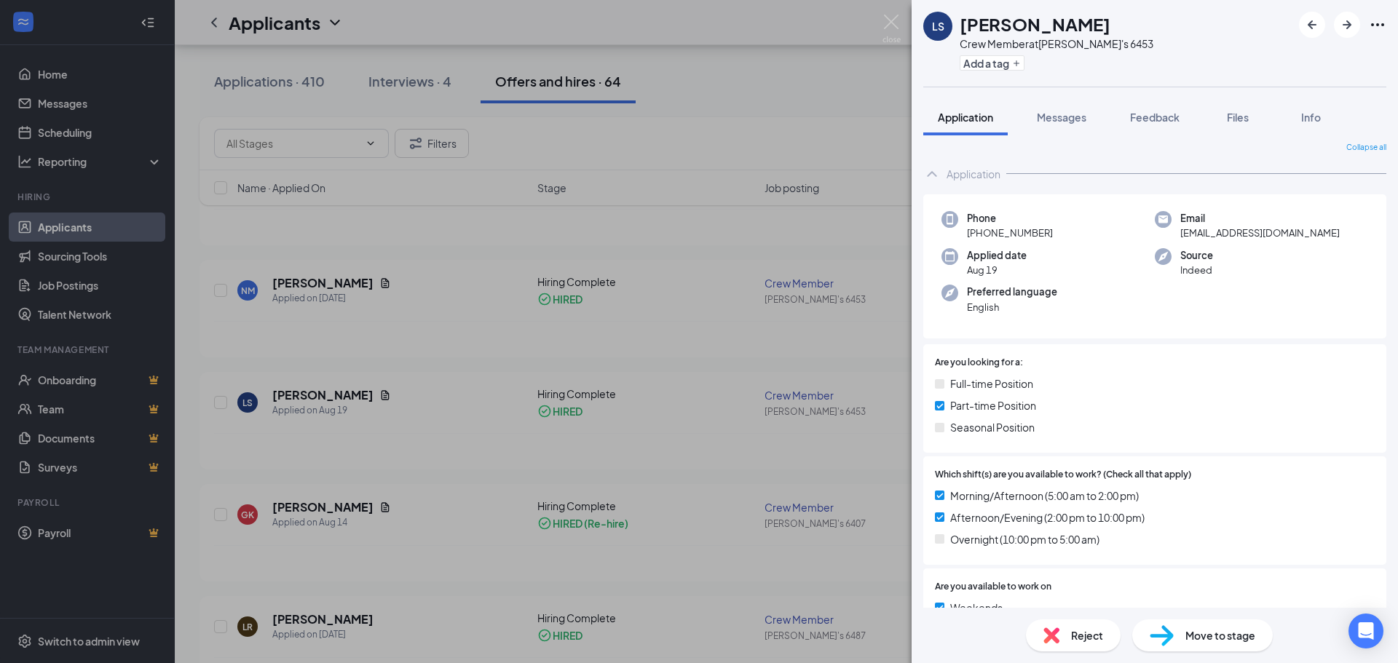
scroll to position [0, 0]
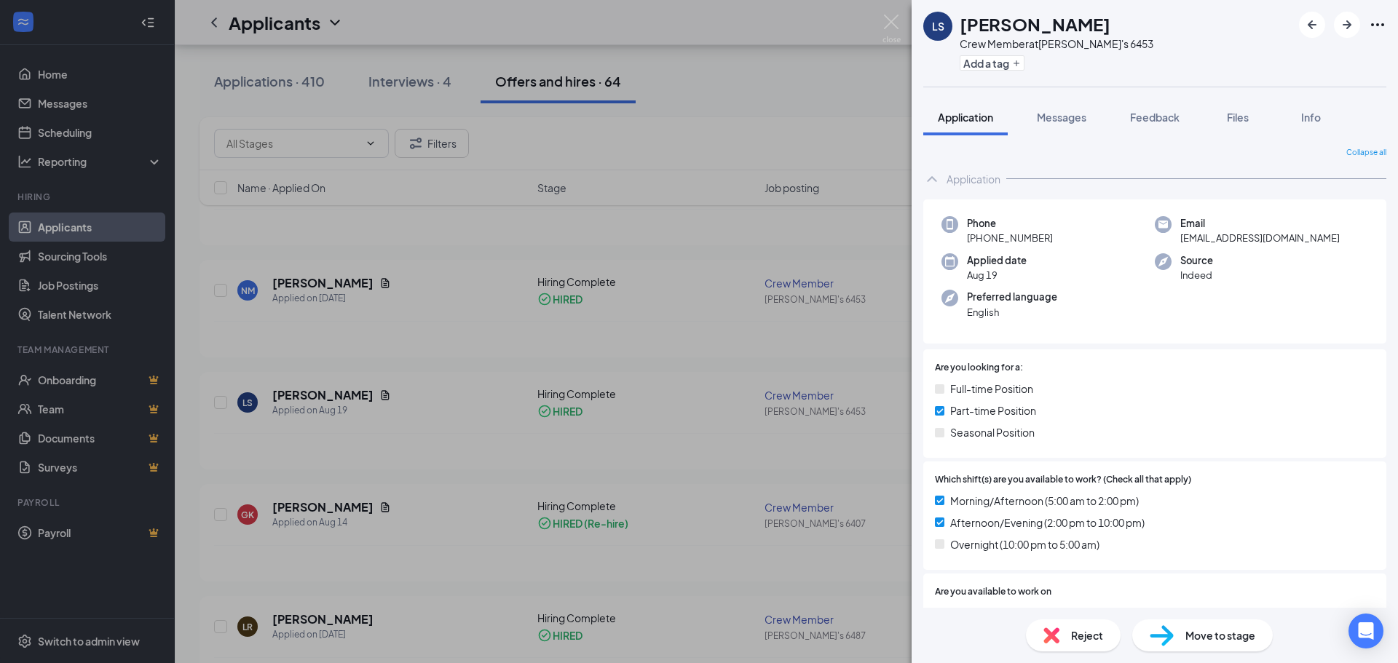
click at [1235, 631] on span "Move to stage" at bounding box center [1221, 636] width 70 height 16
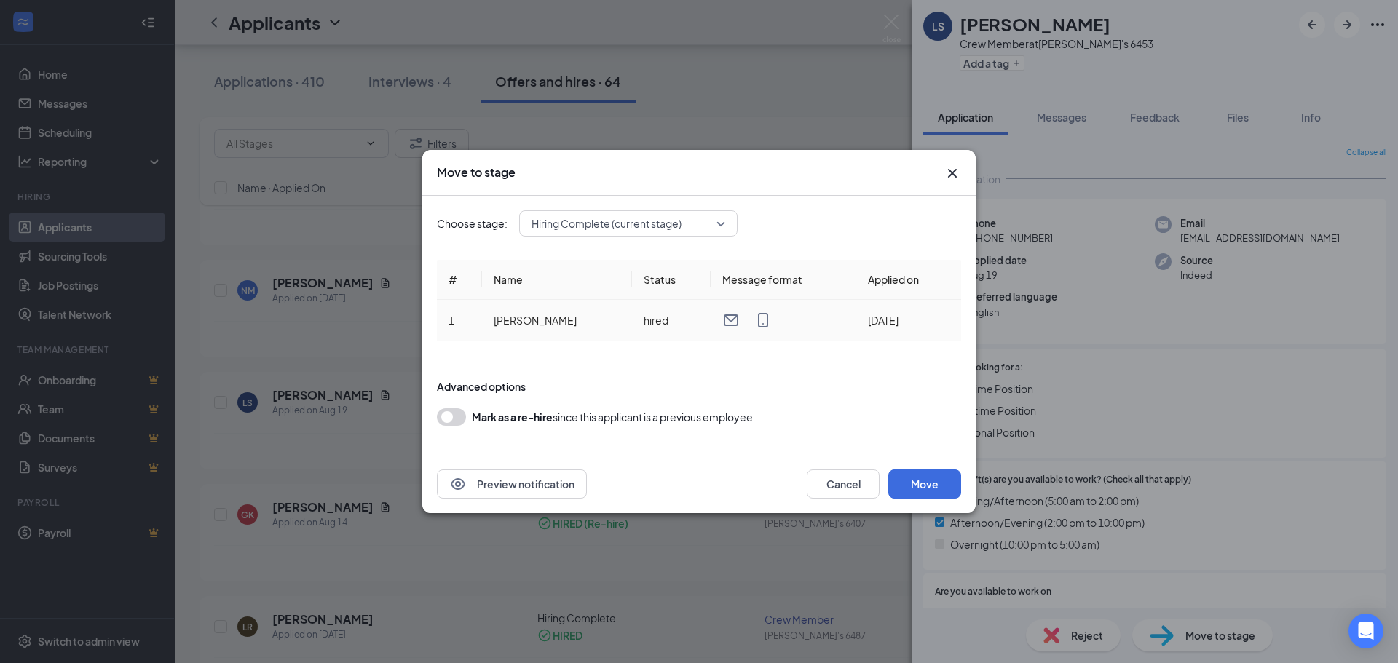
click at [879, 323] on td "[DATE]" at bounding box center [908, 321] width 105 height 42
click at [956, 170] on icon "Cross" at bounding box center [952, 173] width 9 height 9
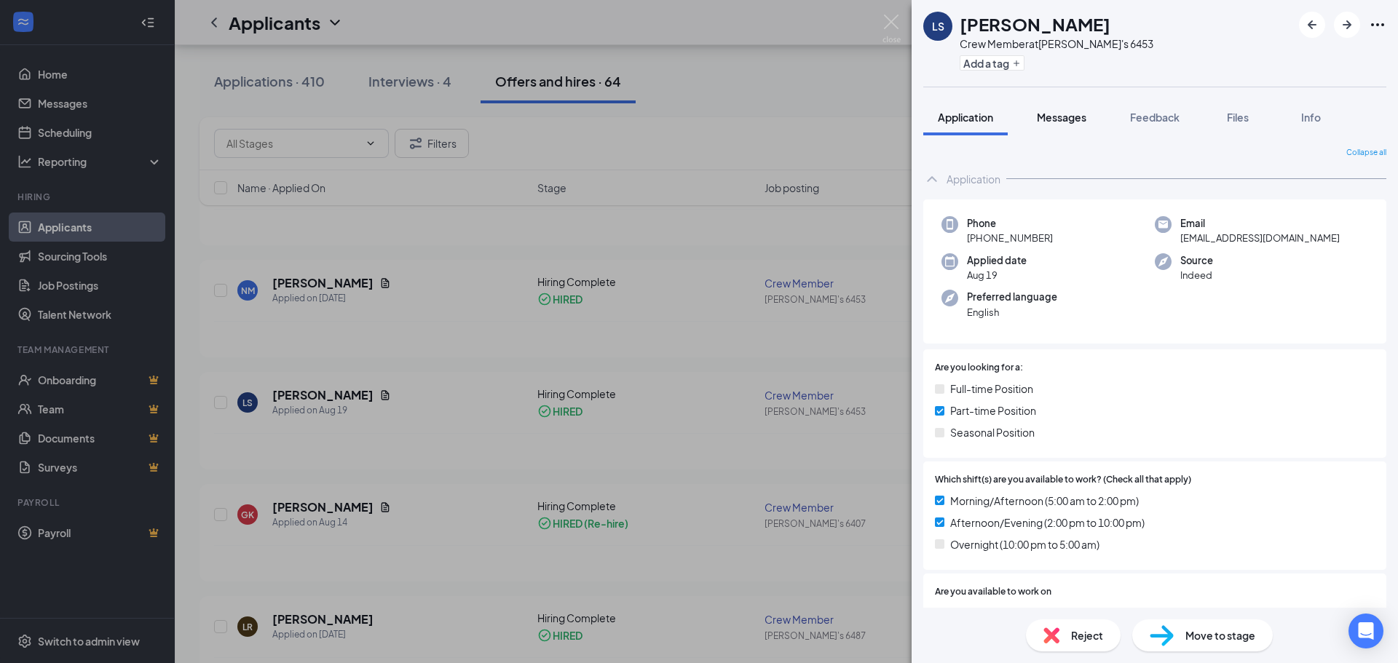
click at [1072, 123] on span "Messages" at bounding box center [1062, 117] width 50 height 13
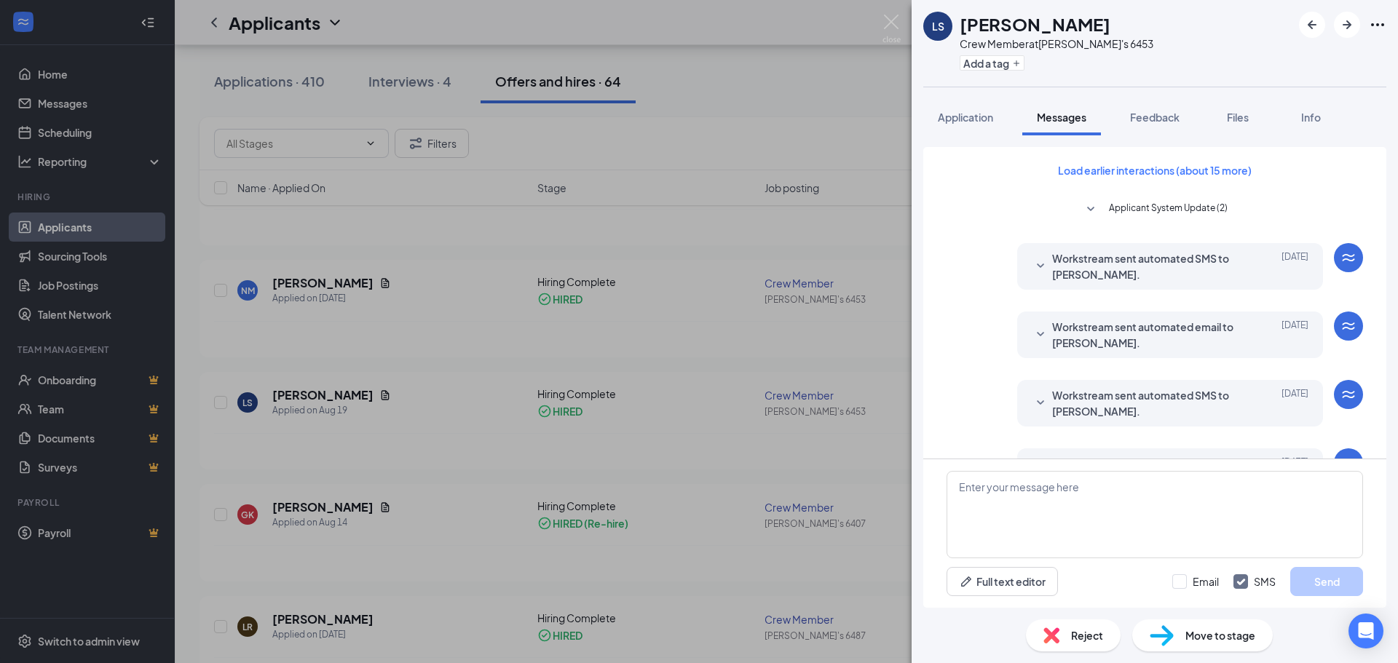
scroll to position [73, 0]
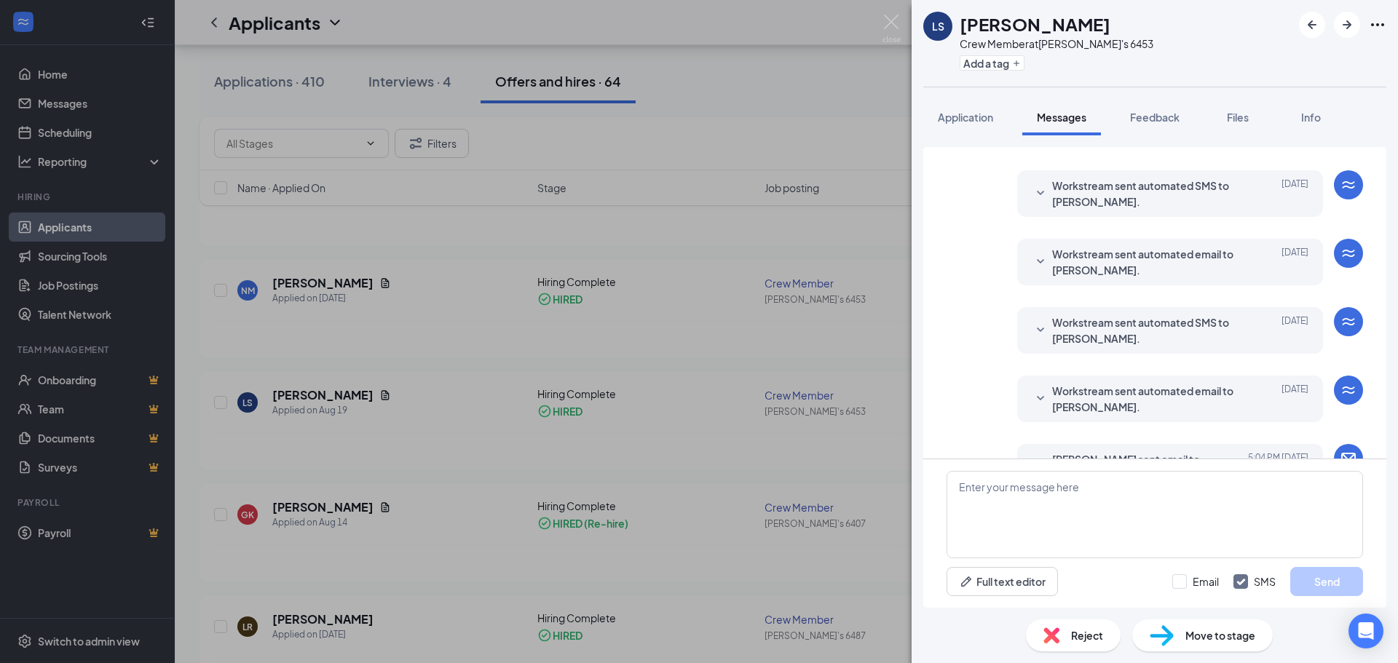
click at [1170, 205] on span "Workstream sent automated SMS to [PERSON_NAME]." at bounding box center [1147, 194] width 191 height 32
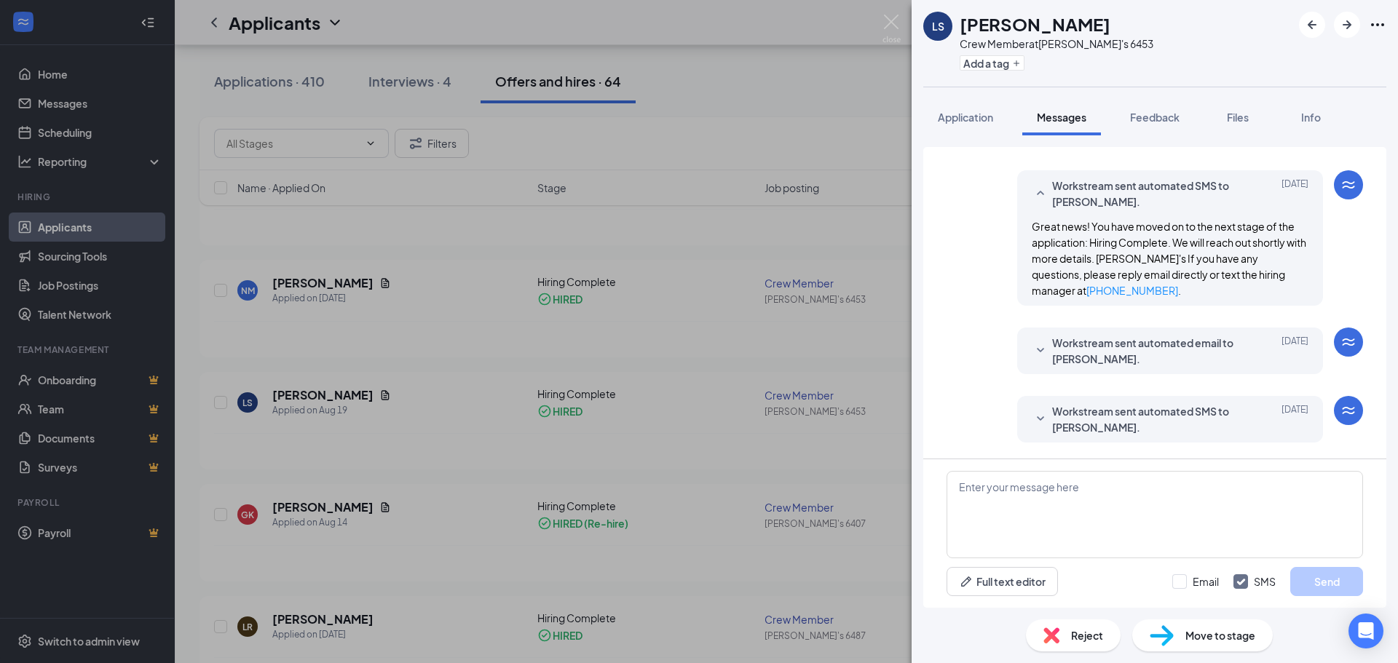
click at [1170, 205] on span "Workstream sent automated SMS to [PERSON_NAME]." at bounding box center [1147, 194] width 191 height 32
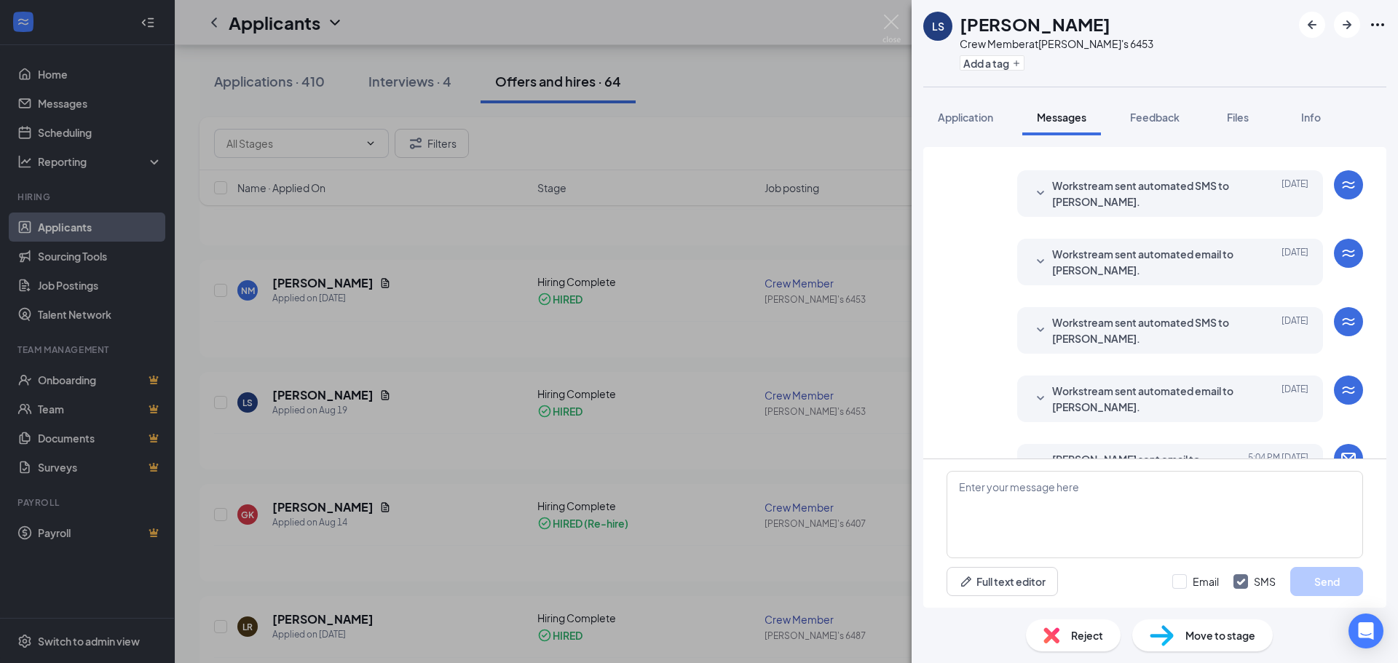
click at [1178, 255] on span "Workstream sent automated email to [PERSON_NAME]." at bounding box center [1147, 262] width 191 height 32
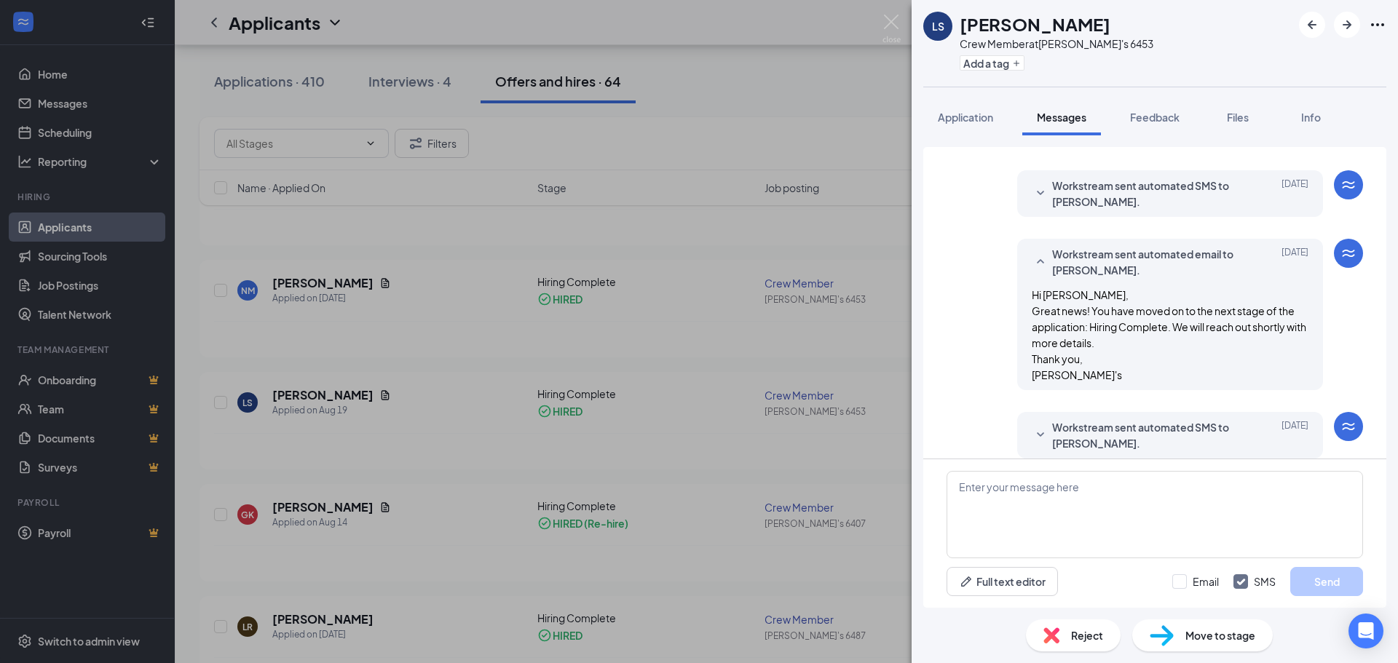
click at [1178, 255] on span "Workstream sent automated email to [PERSON_NAME]." at bounding box center [1147, 262] width 191 height 32
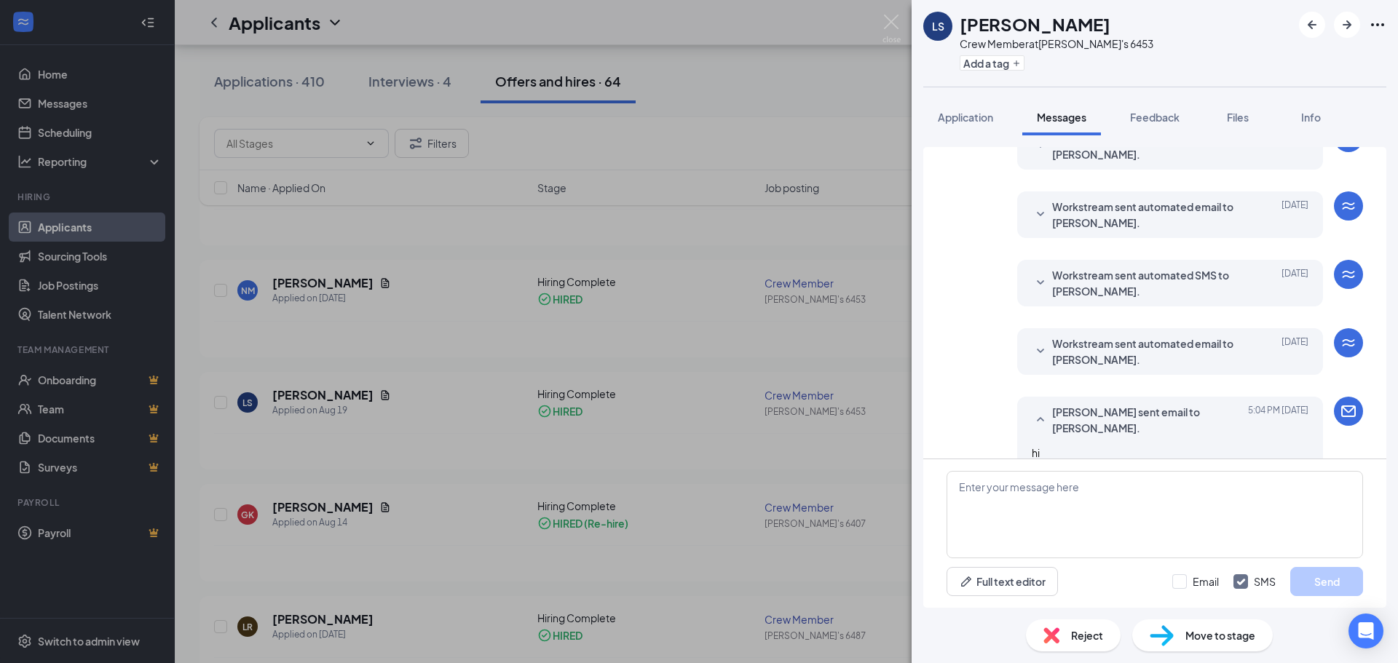
scroll to position [146, 0]
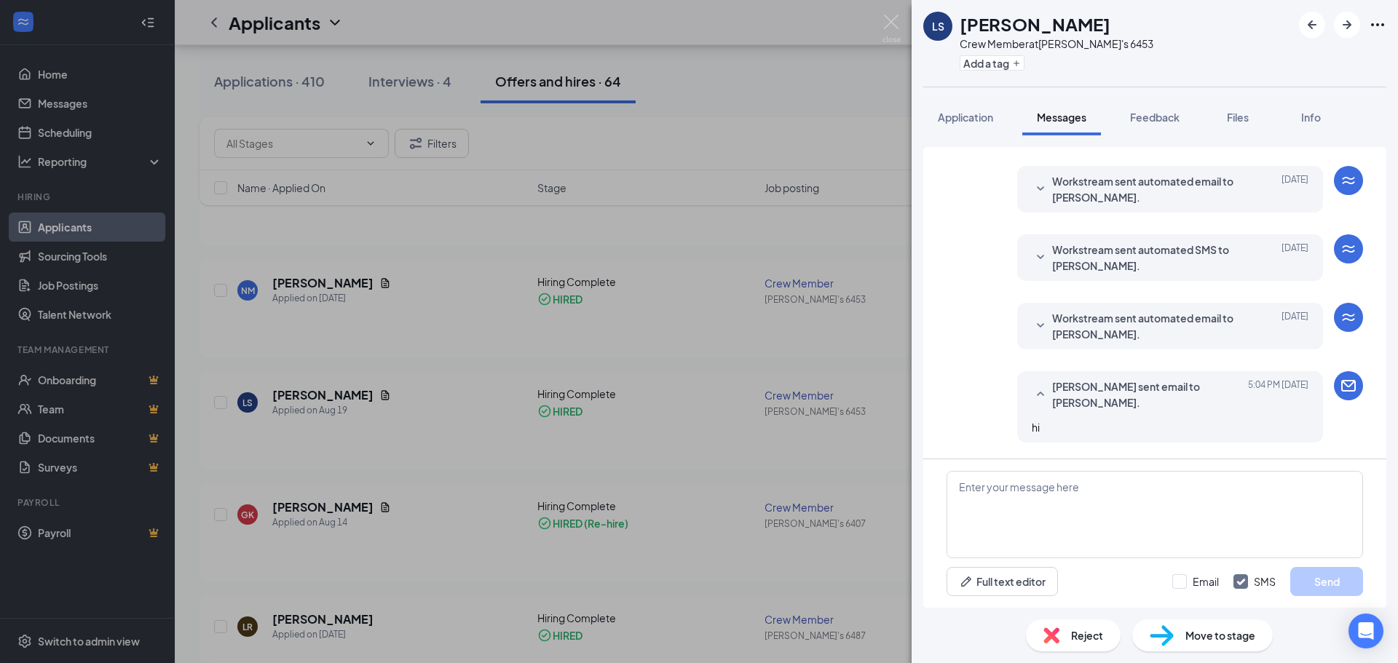
click at [1184, 272] on span "Workstream sent automated SMS to [PERSON_NAME]." at bounding box center [1147, 258] width 191 height 32
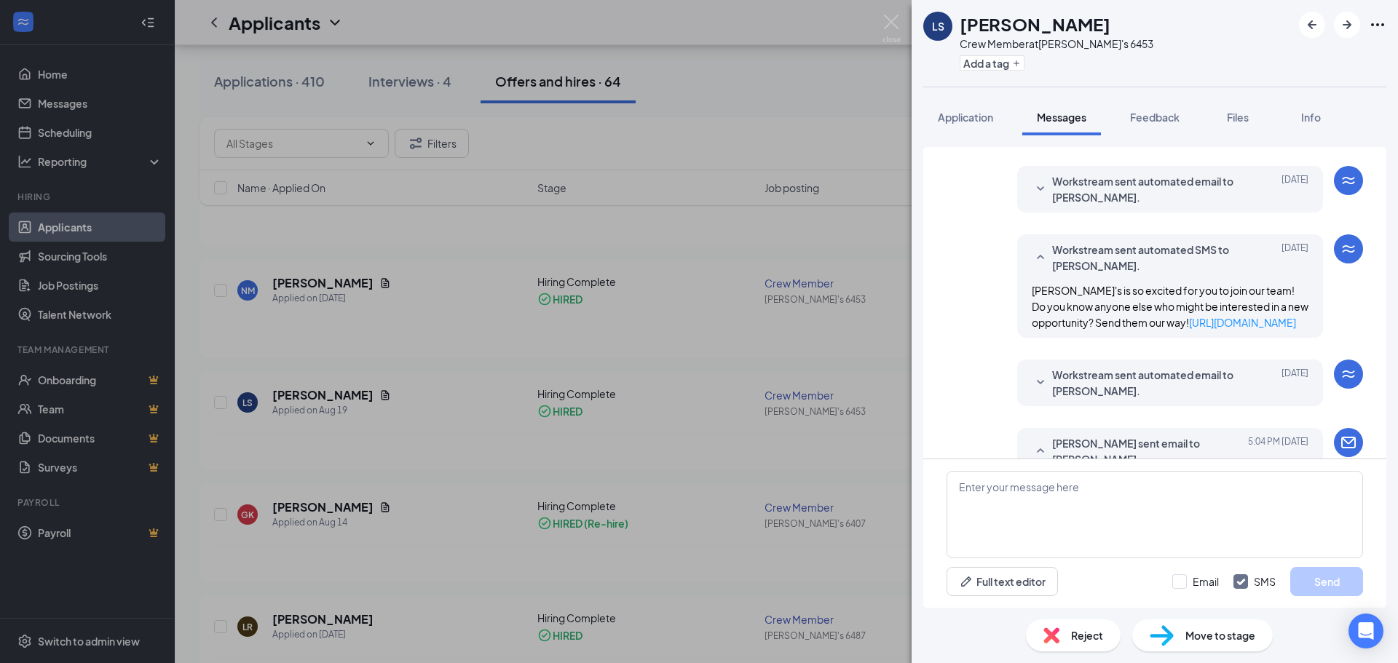
click at [1184, 271] on span "Workstream sent automated SMS to [PERSON_NAME]." at bounding box center [1147, 258] width 191 height 32
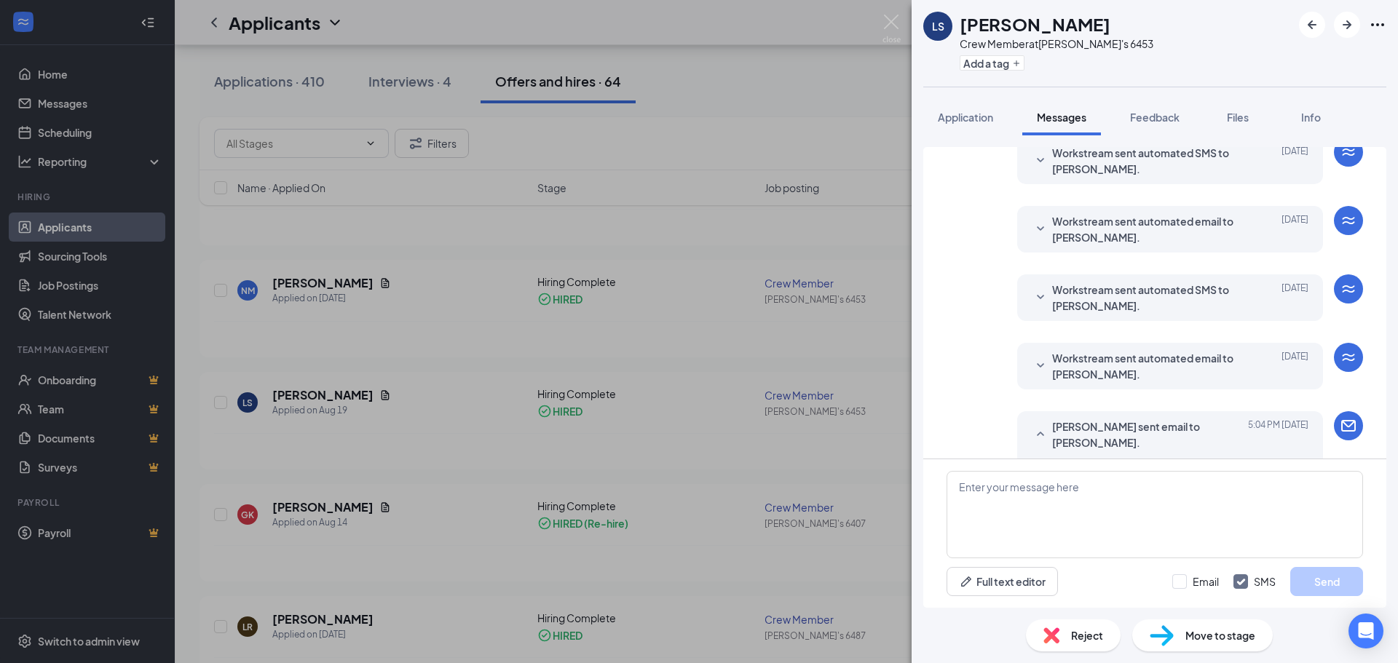
scroll to position [73, 0]
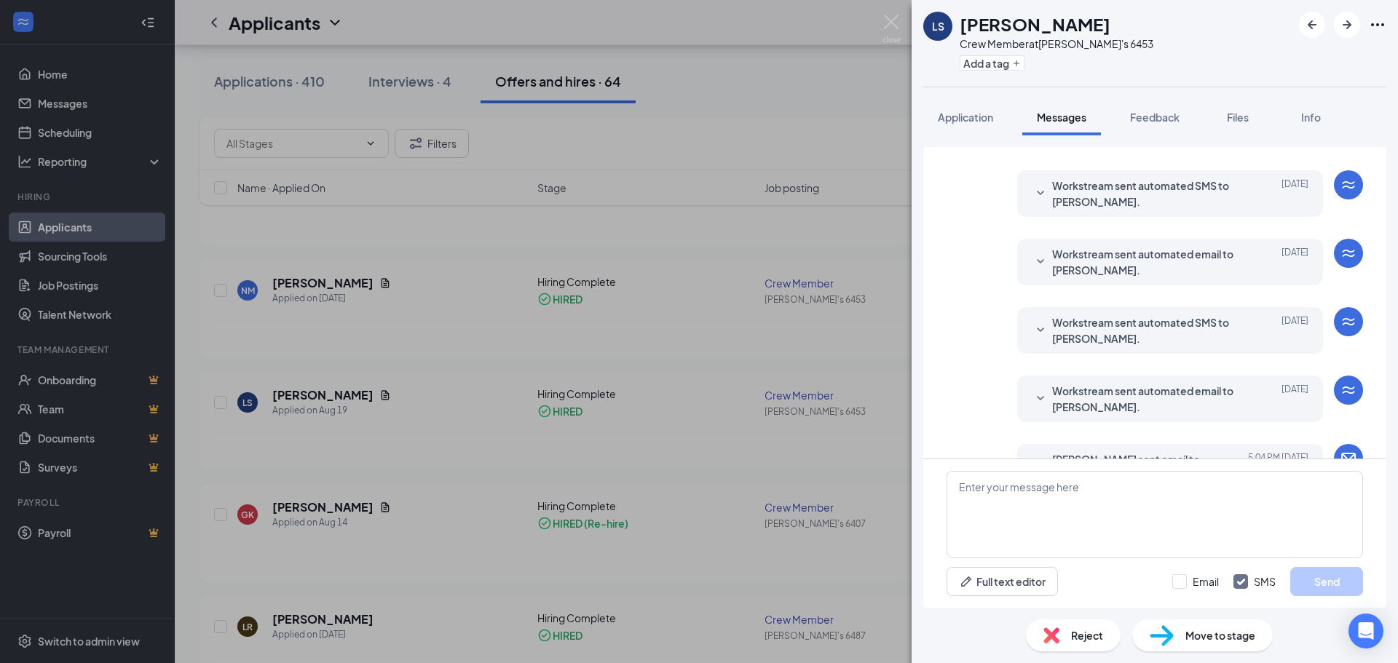
click at [1184, 271] on span "Workstream sent automated email to [PERSON_NAME]." at bounding box center [1147, 262] width 191 height 32
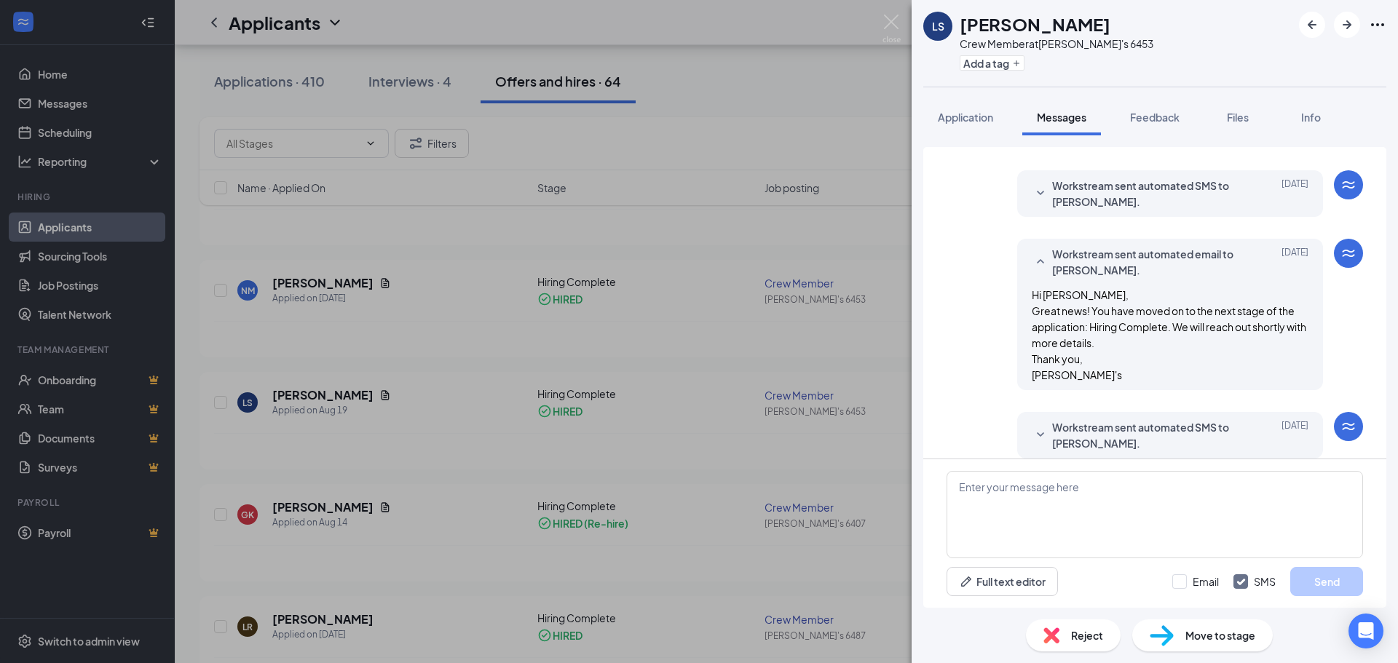
click at [1184, 271] on span "Workstream sent automated email to [PERSON_NAME]." at bounding box center [1147, 262] width 191 height 32
